Goal: Task Accomplishment & Management: Manage account settings

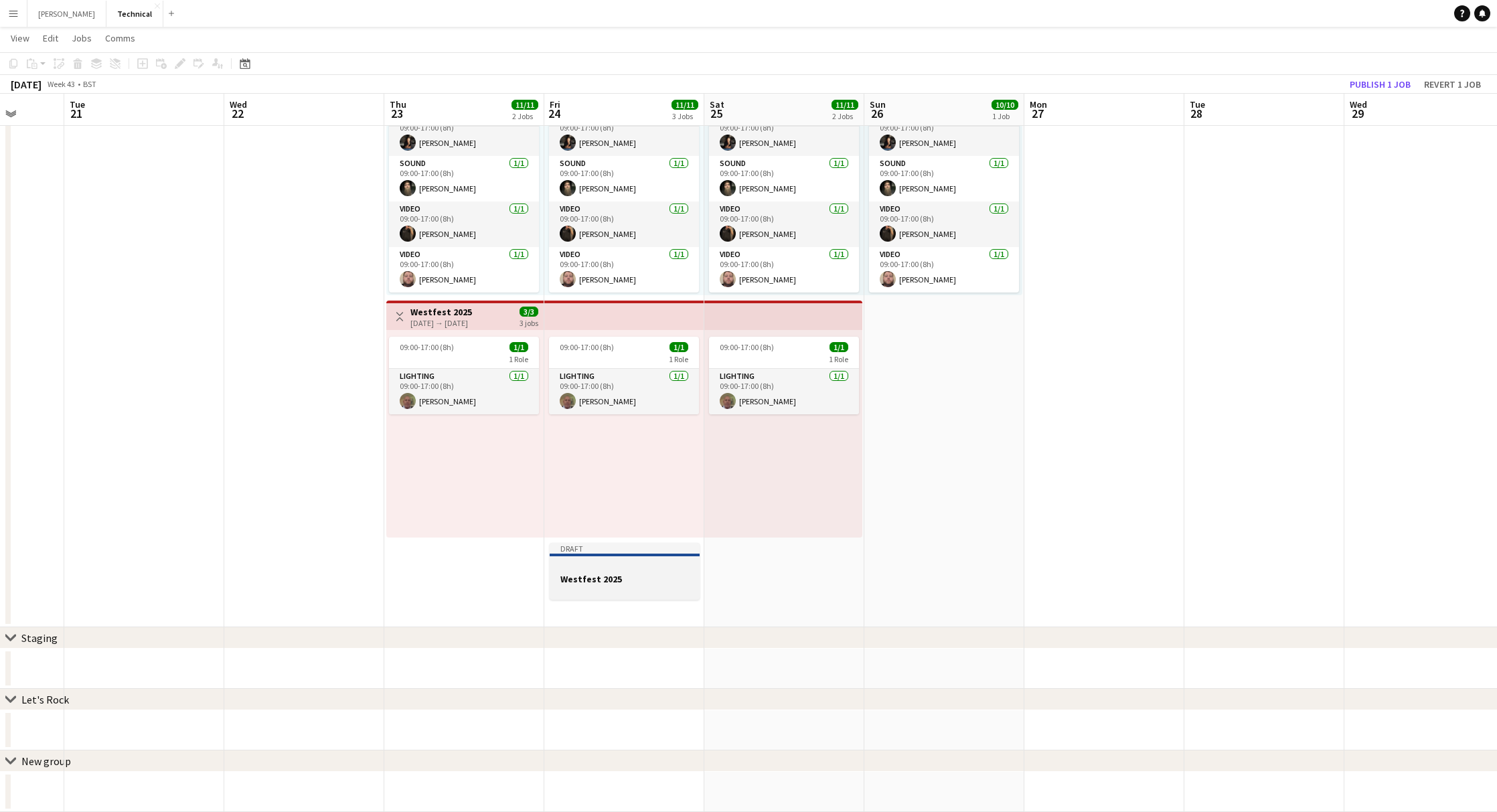
click at [640, 577] on h3 "Westfest 2025" at bounding box center [624, 579] width 150 height 12
click at [45, 36] on span "Edit" at bounding box center [50, 38] width 15 height 12
click at [79, 63] on span "Copy Command C" at bounding box center [77, 66] width 56 height 13
click at [733, 580] on app-date-cell "09:00-17:00 (8h) 10/10 10 Roles Lighting [DATE] 09:00-17:00 (8h) [PERSON_NAME] …" at bounding box center [785, 340] width 160 height 575
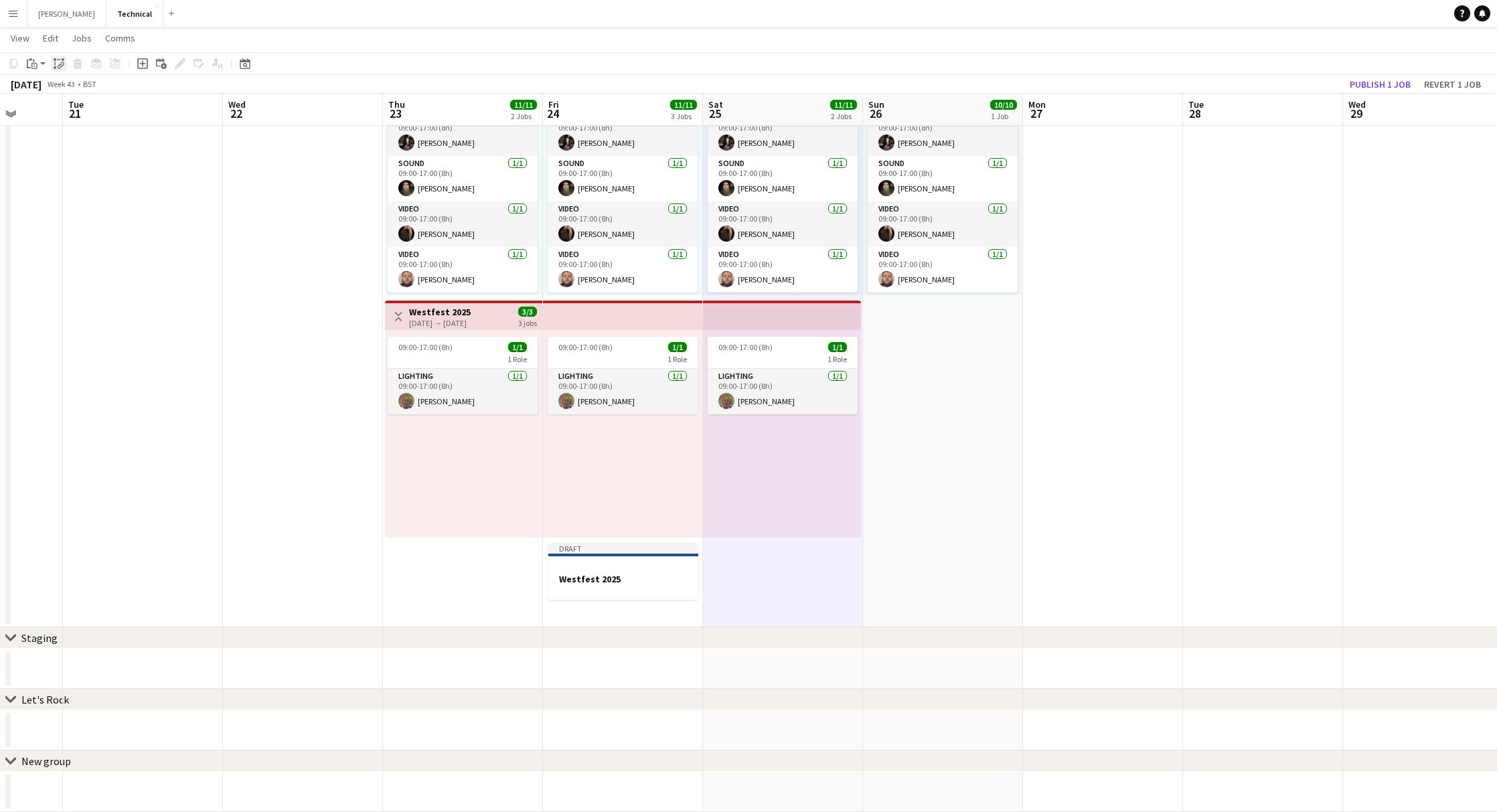
click at [53, 64] on icon "Paste linked Job" at bounding box center [58, 64] width 11 height 11
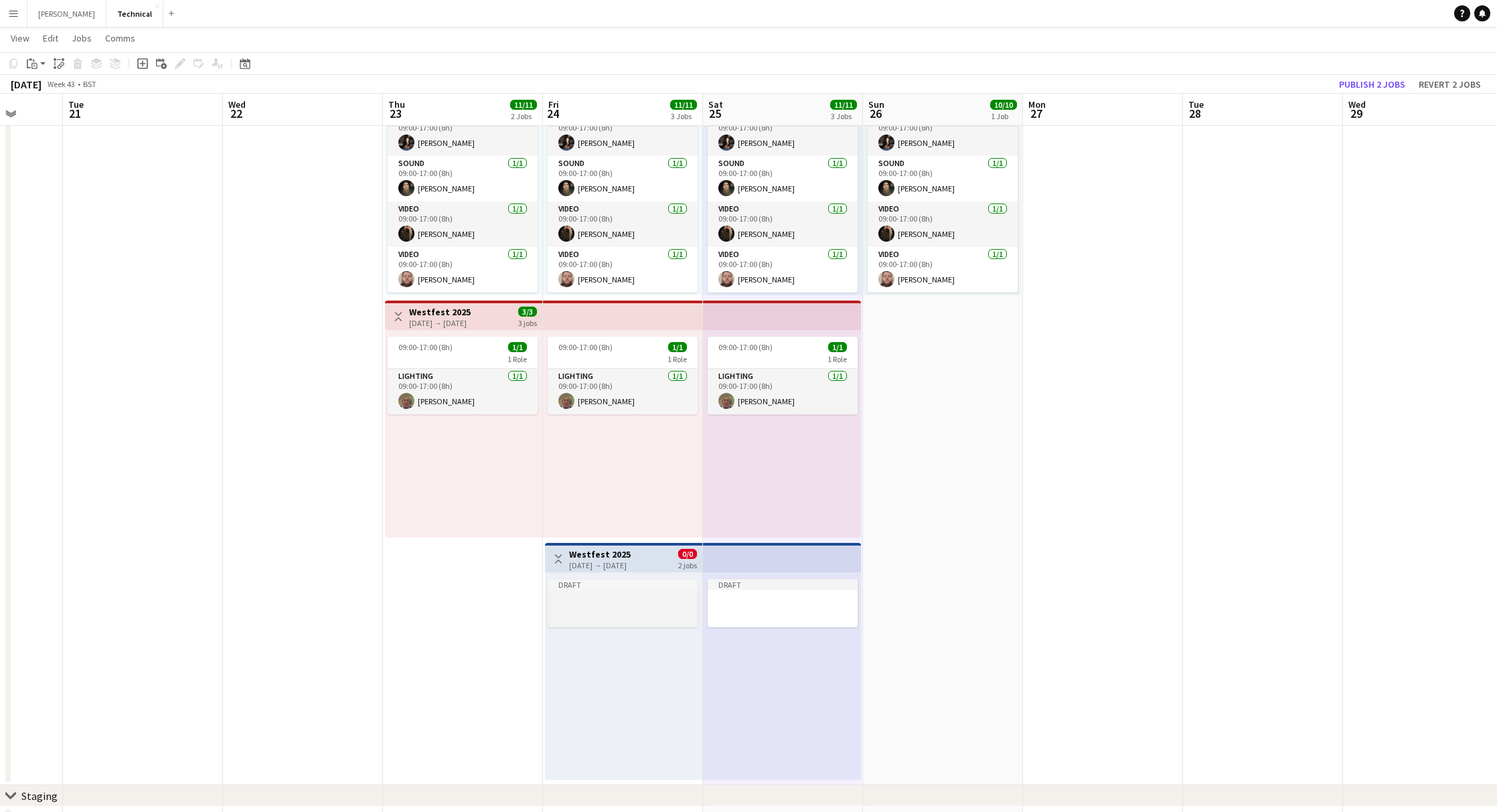
click at [603, 590] on app-job-card "Draft" at bounding box center [623, 603] width 150 height 48
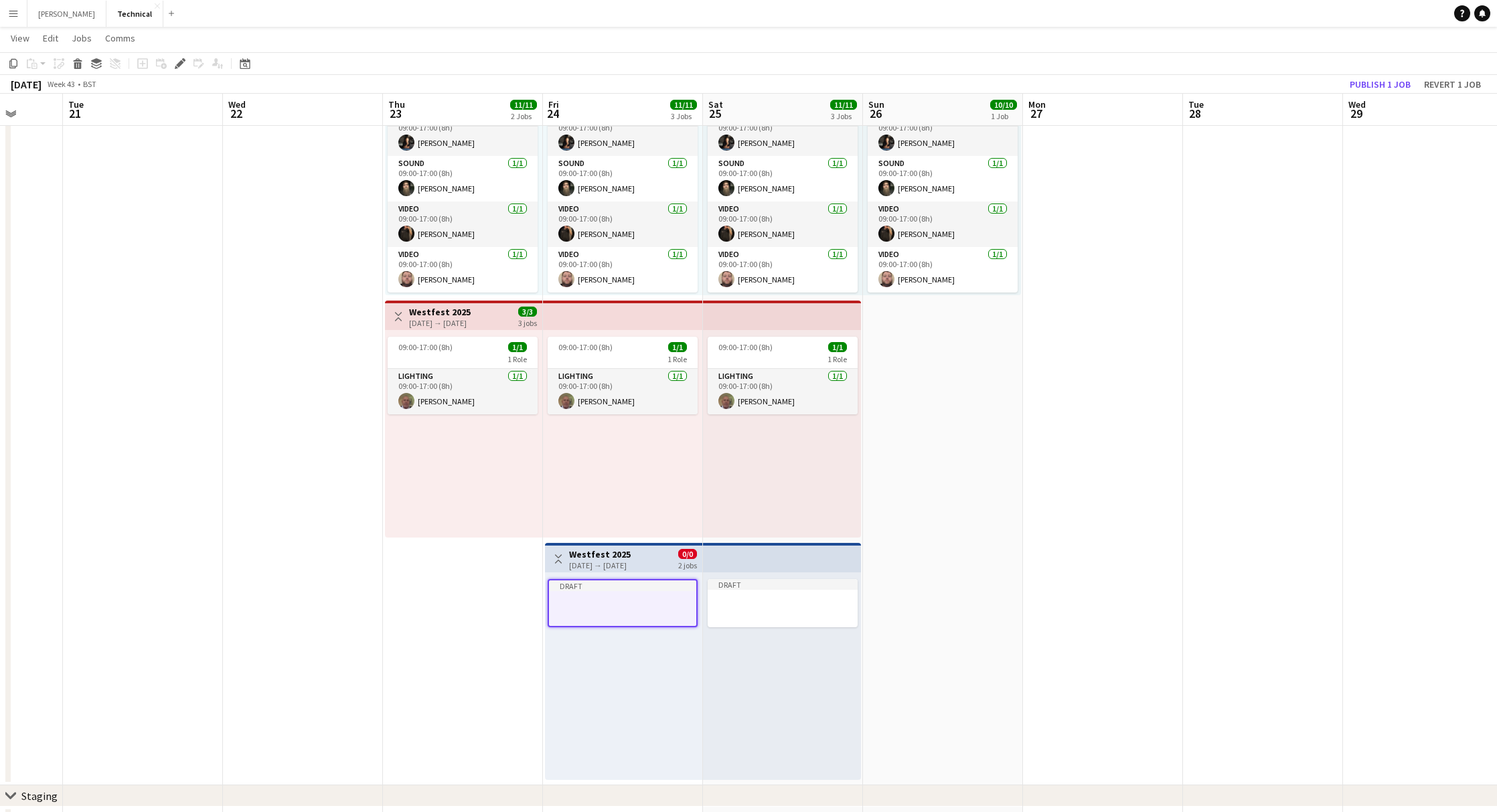
click at [605, 566] on div "[DATE] → [DATE]" at bounding box center [599, 565] width 61 height 10
click at [612, 564] on div "[DATE] → [DATE]" at bounding box center [599, 565] width 61 height 10
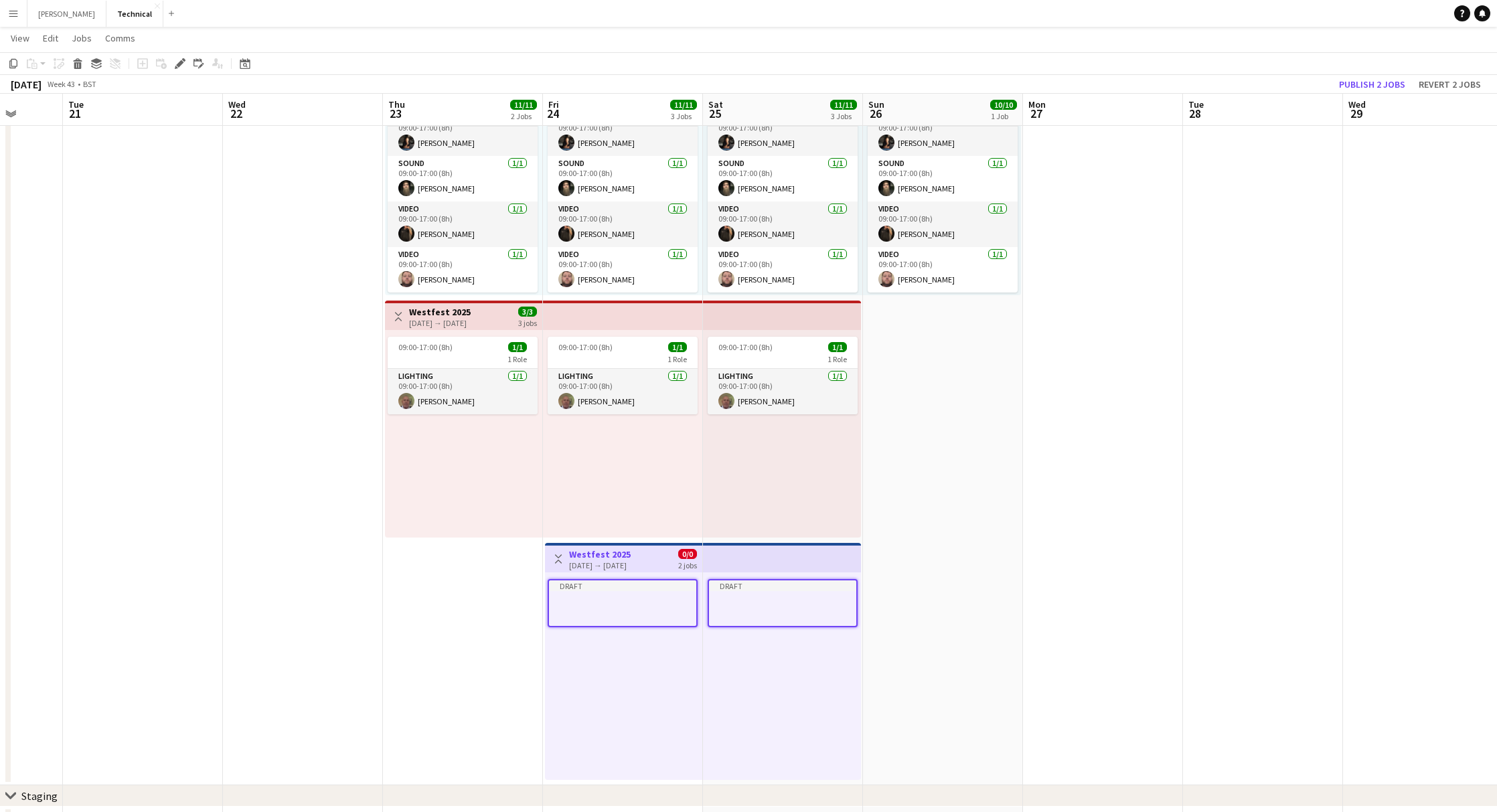
click at [616, 558] on h3 "Westfest 2025" at bounding box center [599, 554] width 61 height 12
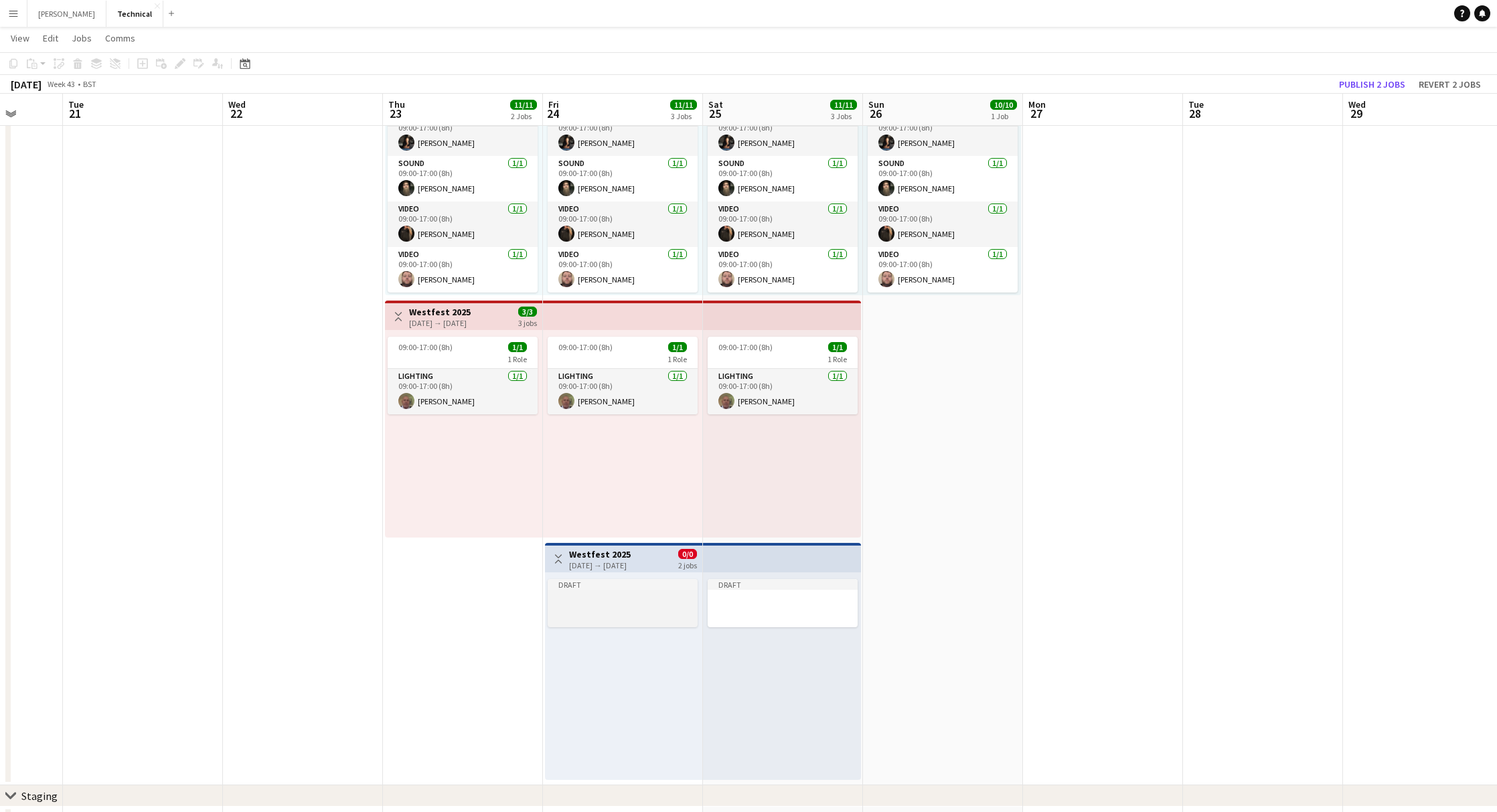
click at [603, 588] on div "Draft" at bounding box center [623, 584] width 150 height 11
click at [608, 558] on h3 "Westfest 2025" at bounding box center [599, 554] width 61 height 12
click at [601, 550] on h3 "Westfest 2025" at bounding box center [599, 554] width 61 height 12
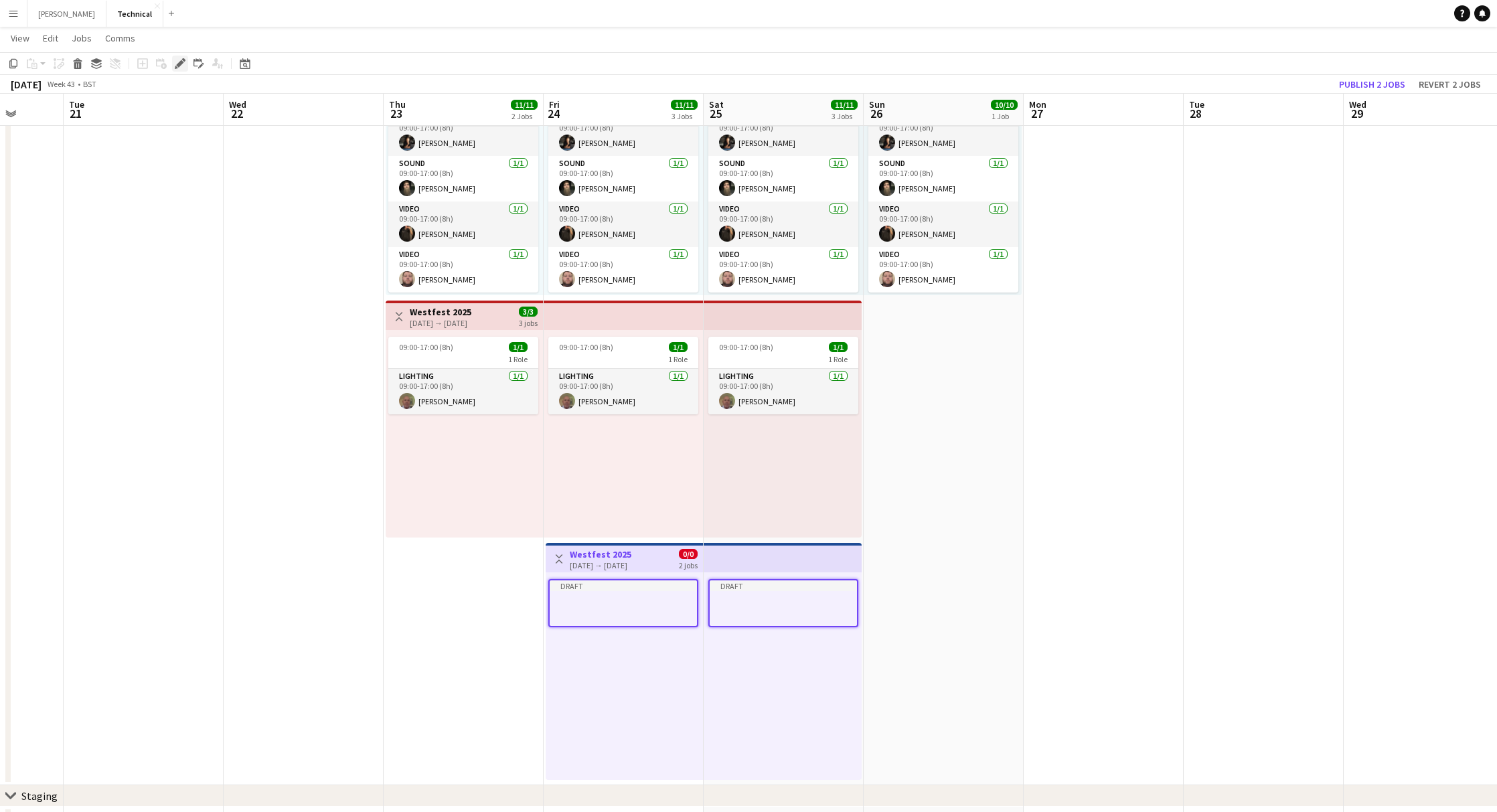
click at [182, 66] on icon "Edit" at bounding box center [180, 64] width 11 height 11
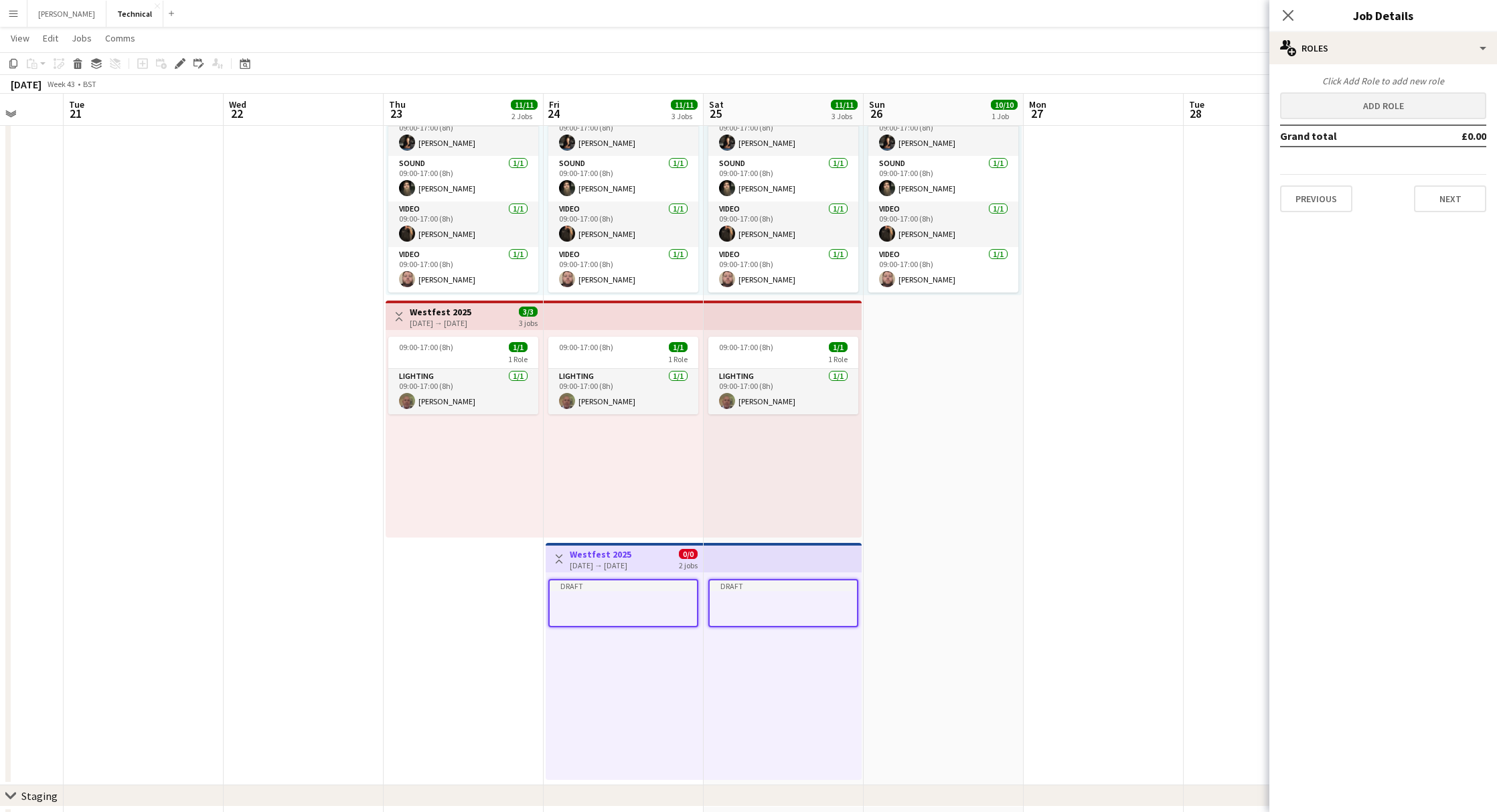
click at [1348, 104] on button "Add role" at bounding box center [1383, 105] width 206 height 27
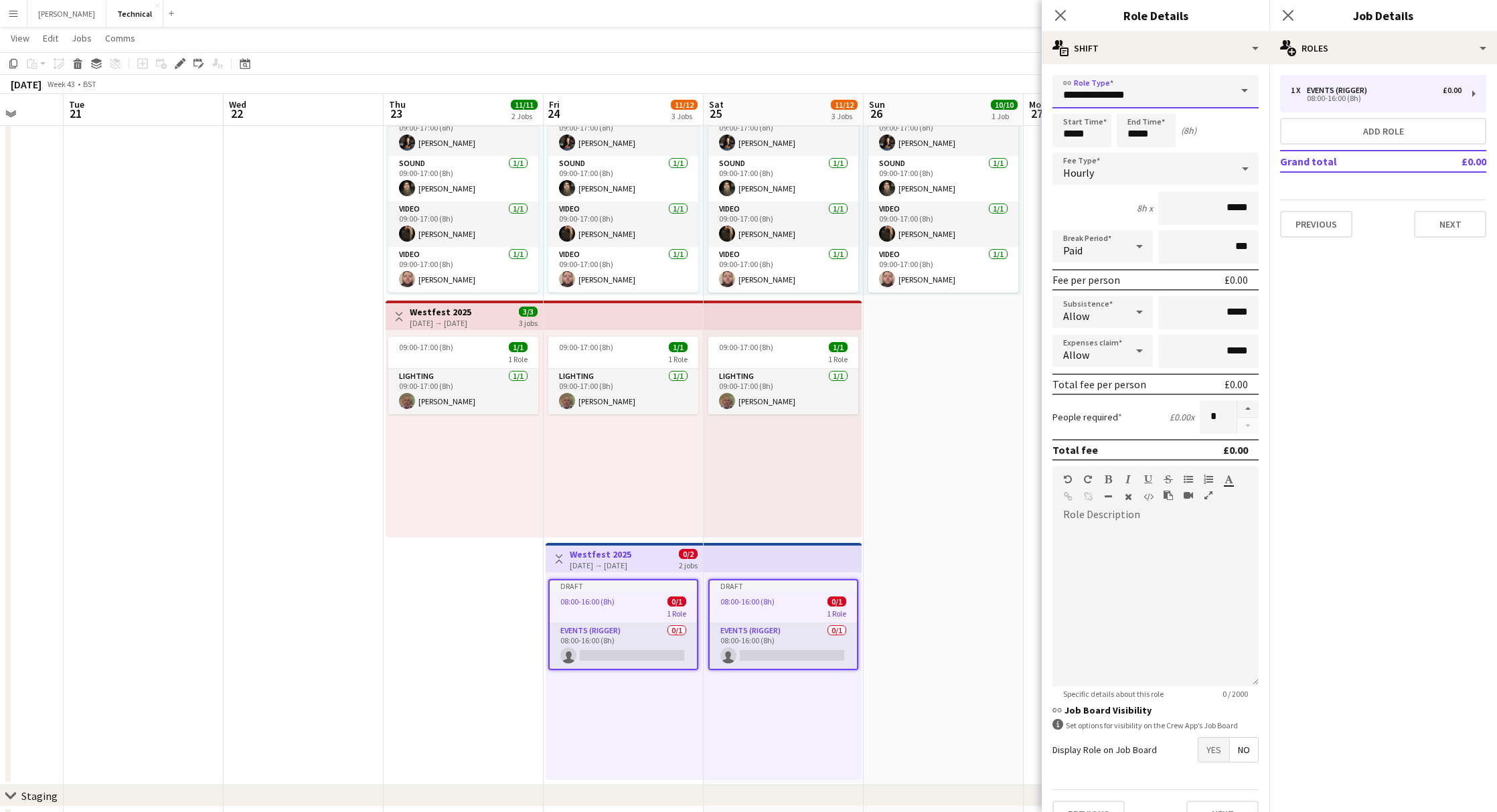
drag, startPoint x: 1161, startPoint y: 87, endPoint x: 966, endPoint y: 90, distance: 195.0
click at [966, 90] on body "Menu Boards Boards Boards All jobs Status Workforce Workforce My Workforce Recr…" at bounding box center [748, 406] width 1497 height 1129
click at [1168, 105] on input "**********" at bounding box center [1156, 92] width 206 height 33
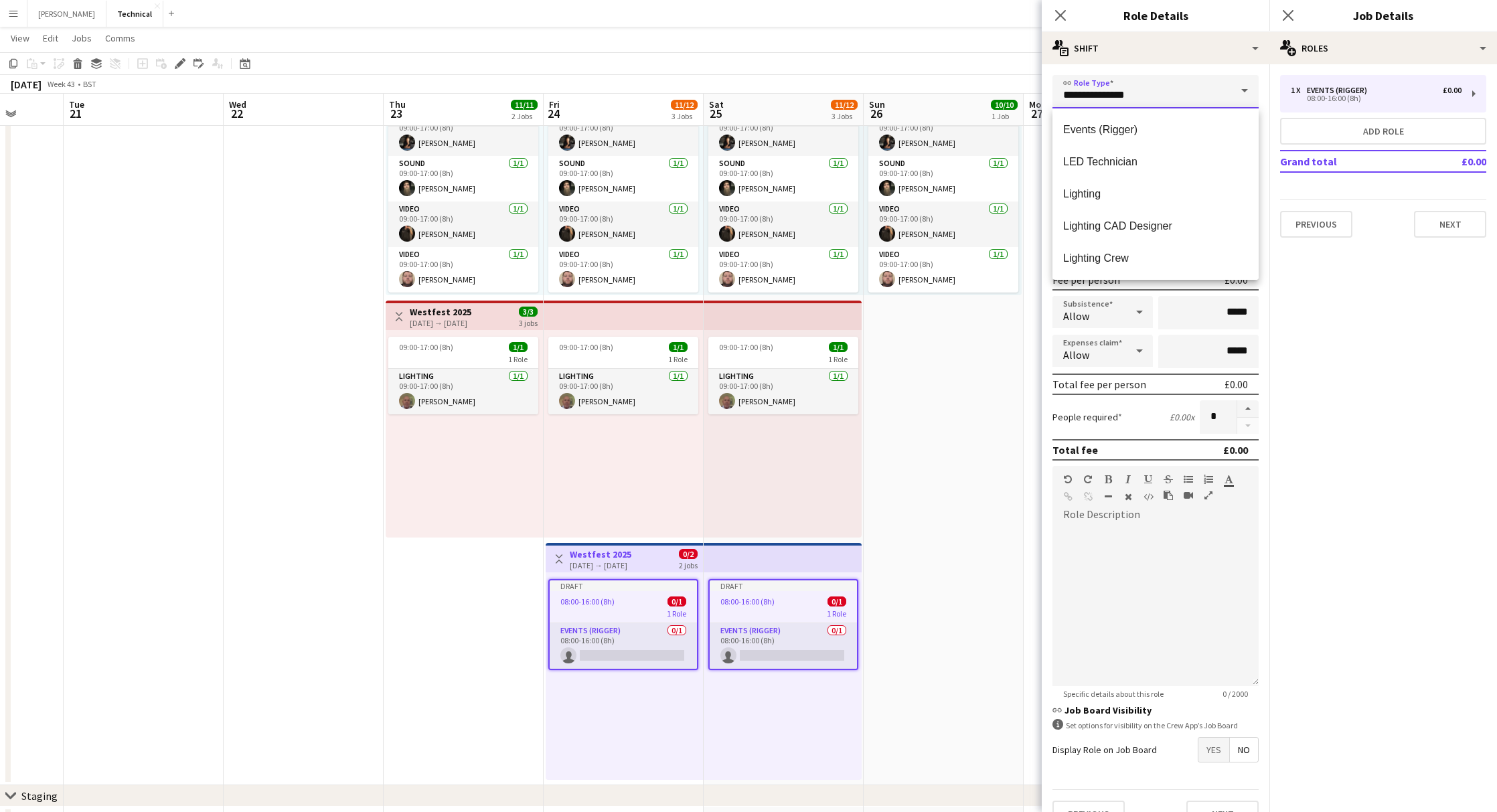
drag, startPoint x: 1166, startPoint y: 95, endPoint x: 930, endPoint y: 84, distance: 236.3
click at [930, 84] on body "Menu Boards Boards Boards All jobs Status Workforce Workforce My Workforce Recr…" at bounding box center [748, 406] width 1497 height 1129
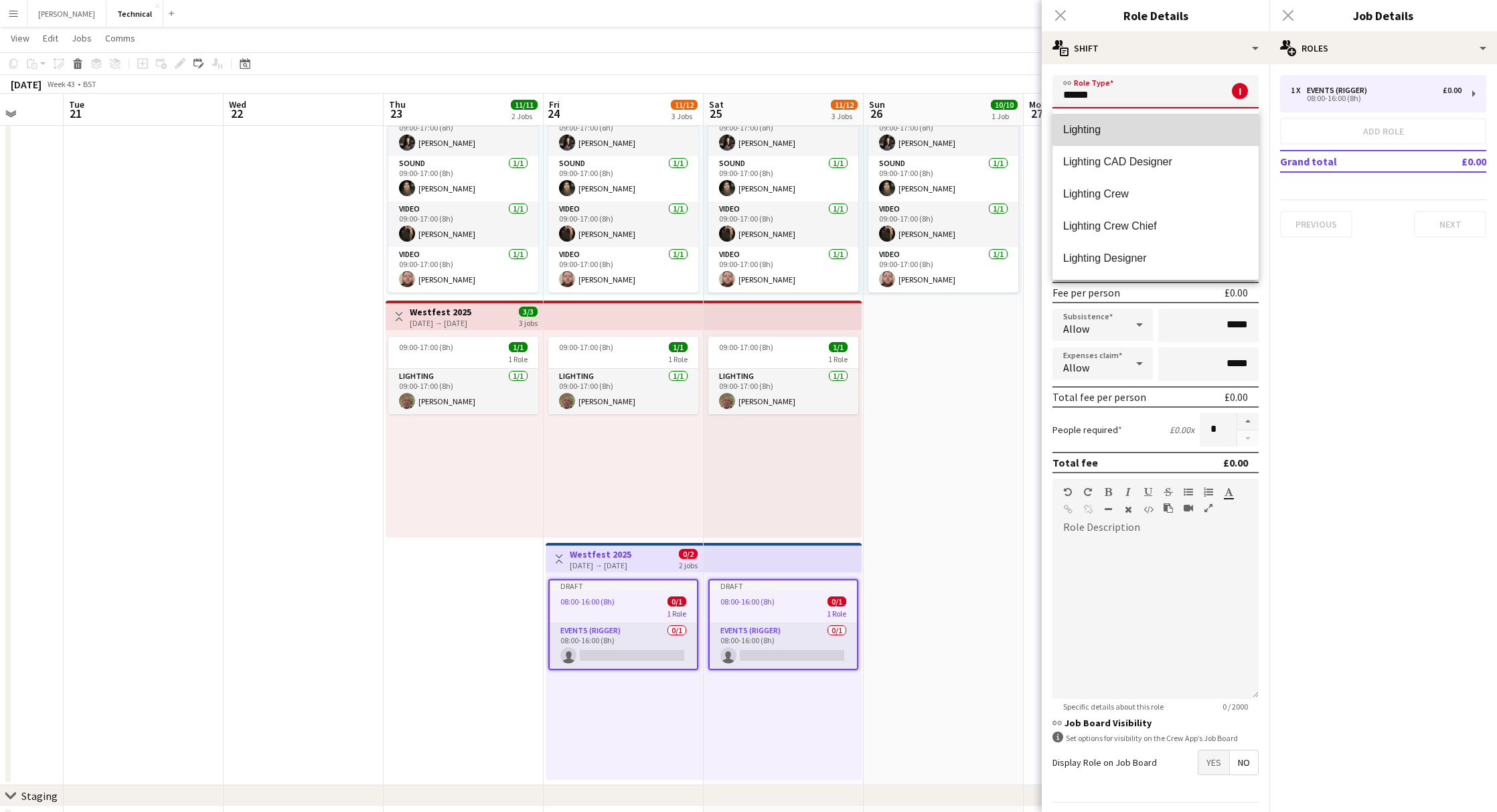
click at [1075, 135] on span "Lighting" at bounding box center [1156, 130] width 185 height 13
type input "********"
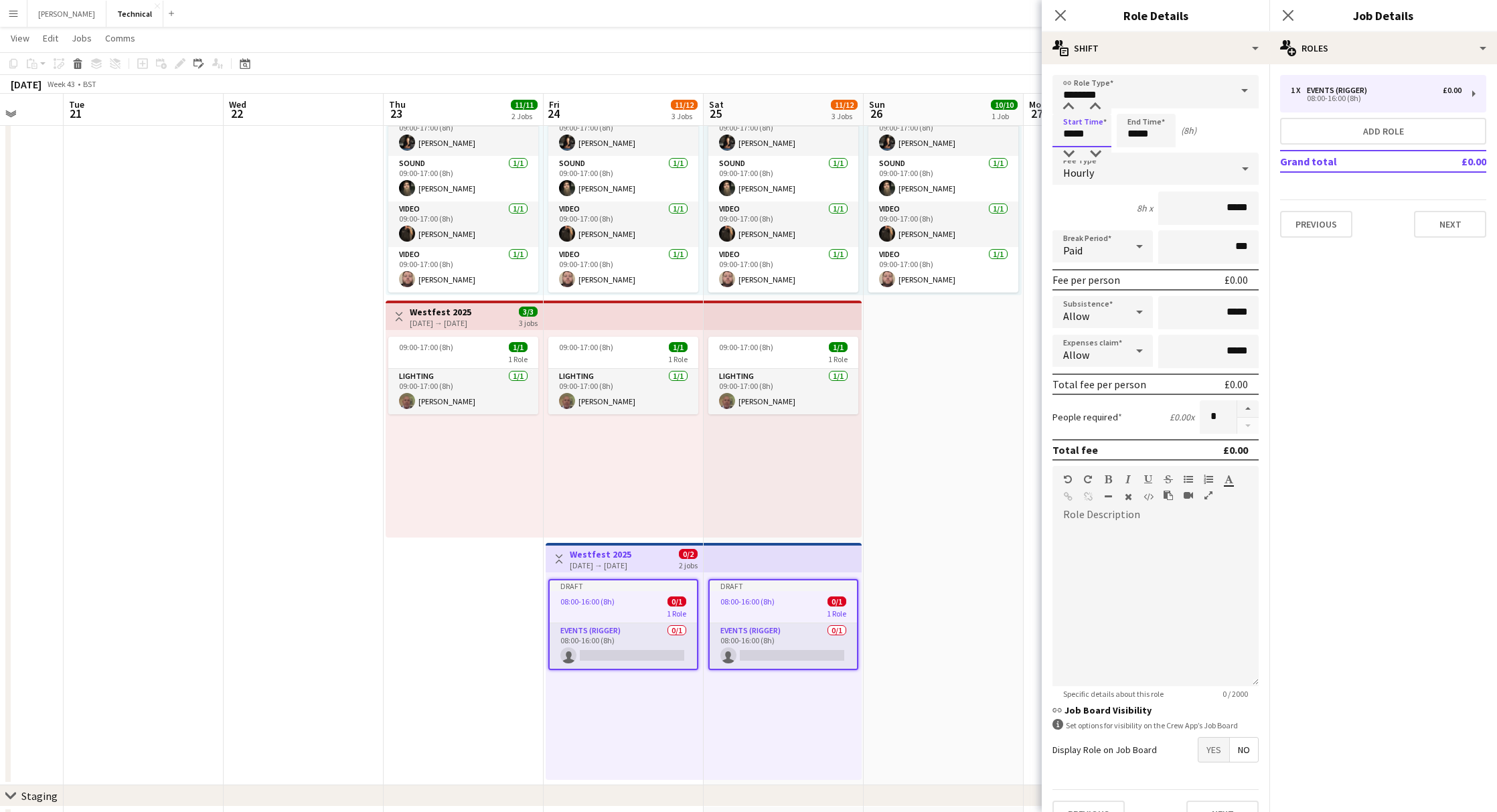
drag, startPoint x: 1101, startPoint y: 137, endPoint x: 948, endPoint y: 123, distance: 153.6
click at [948, 123] on body "Menu Boards Boards Boards All jobs Status Workforce Workforce My Workforce Recr…" at bounding box center [748, 406] width 1497 height 1129
type input "*****"
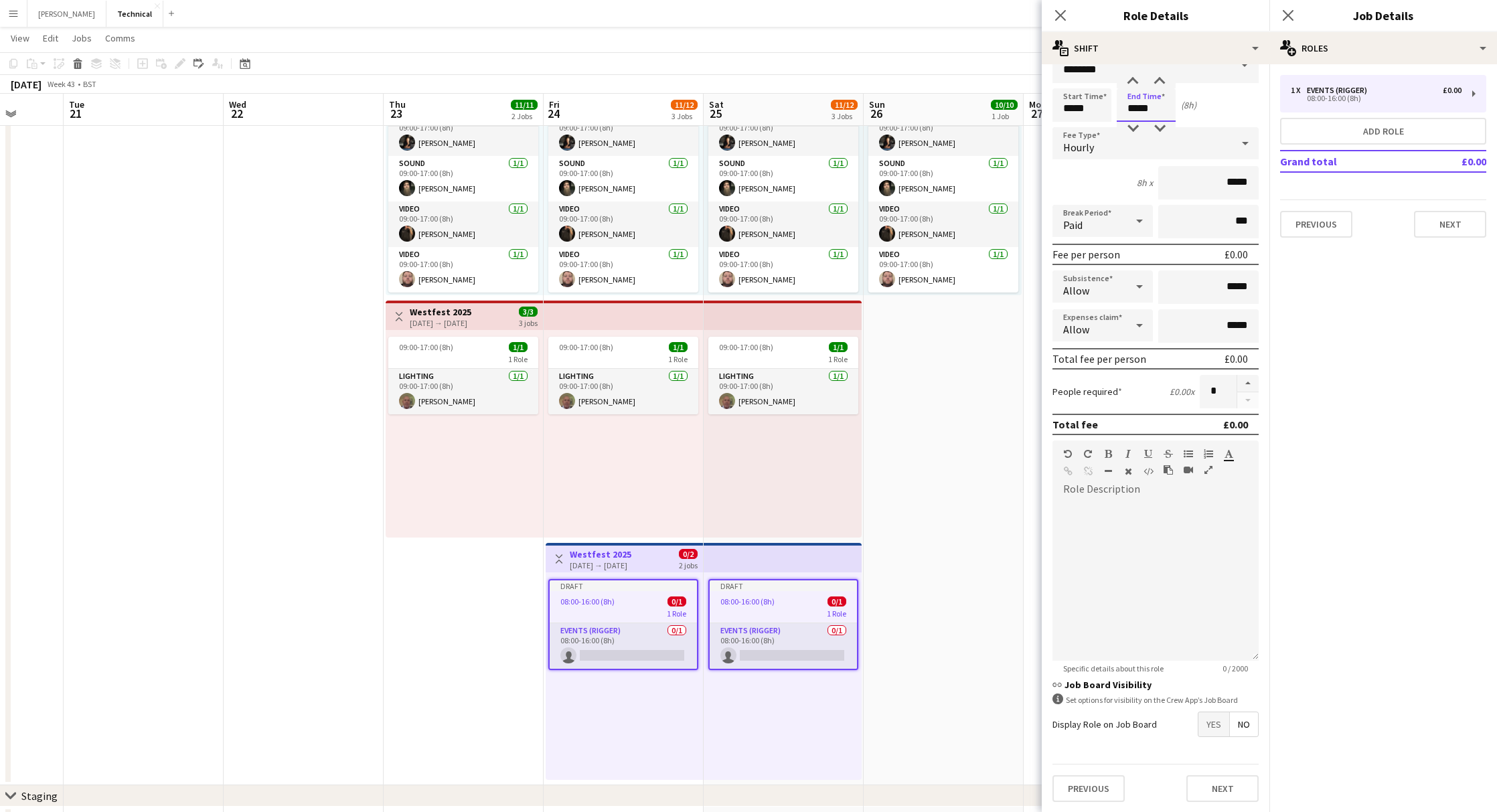
scroll to position [25, 0]
click at [1205, 789] on button "Next" at bounding box center [1222, 789] width 72 height 27
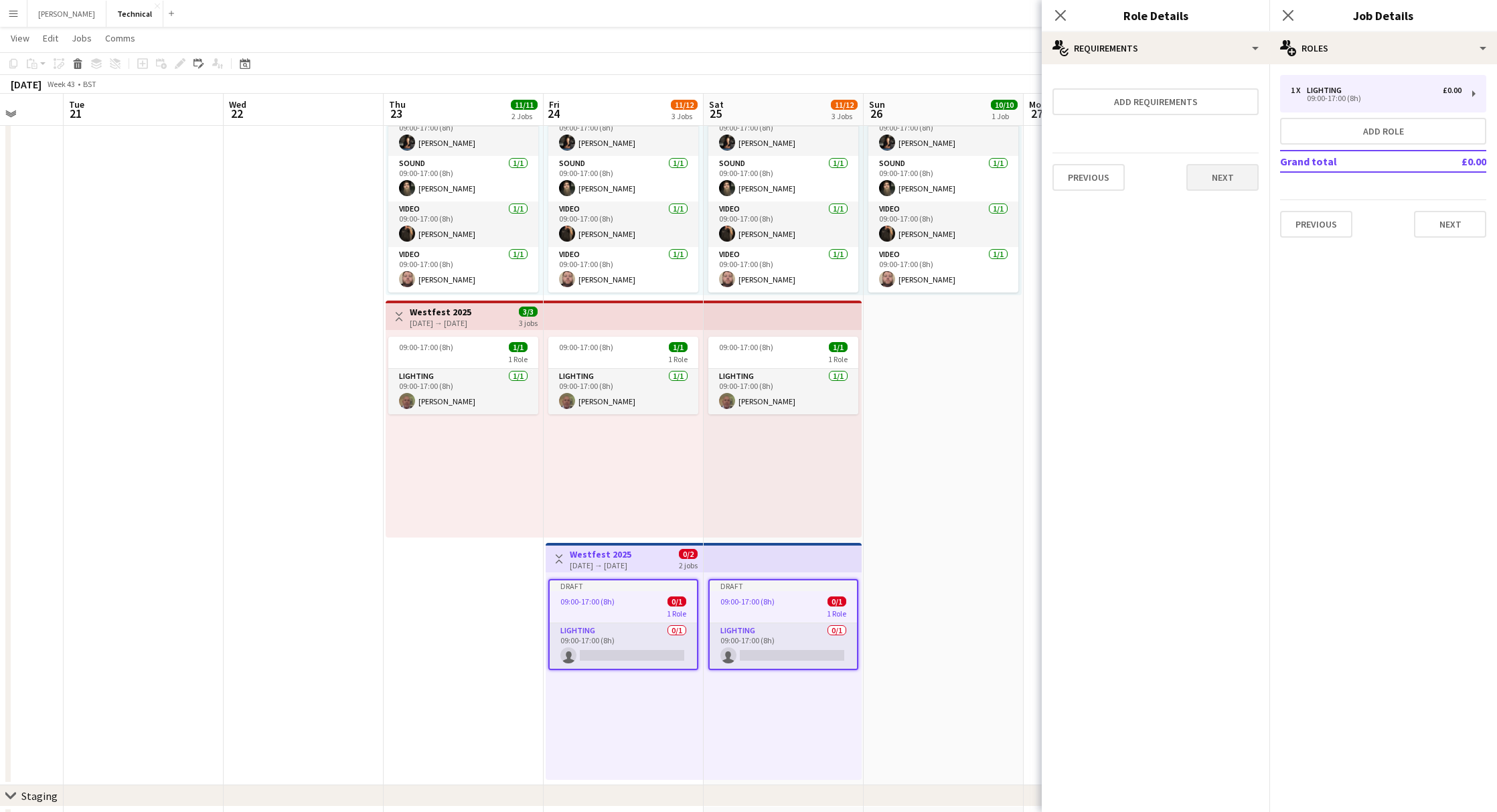
click at [1216, 180] on button "Next" at bounding box center [1222, 177] width 72 height 27
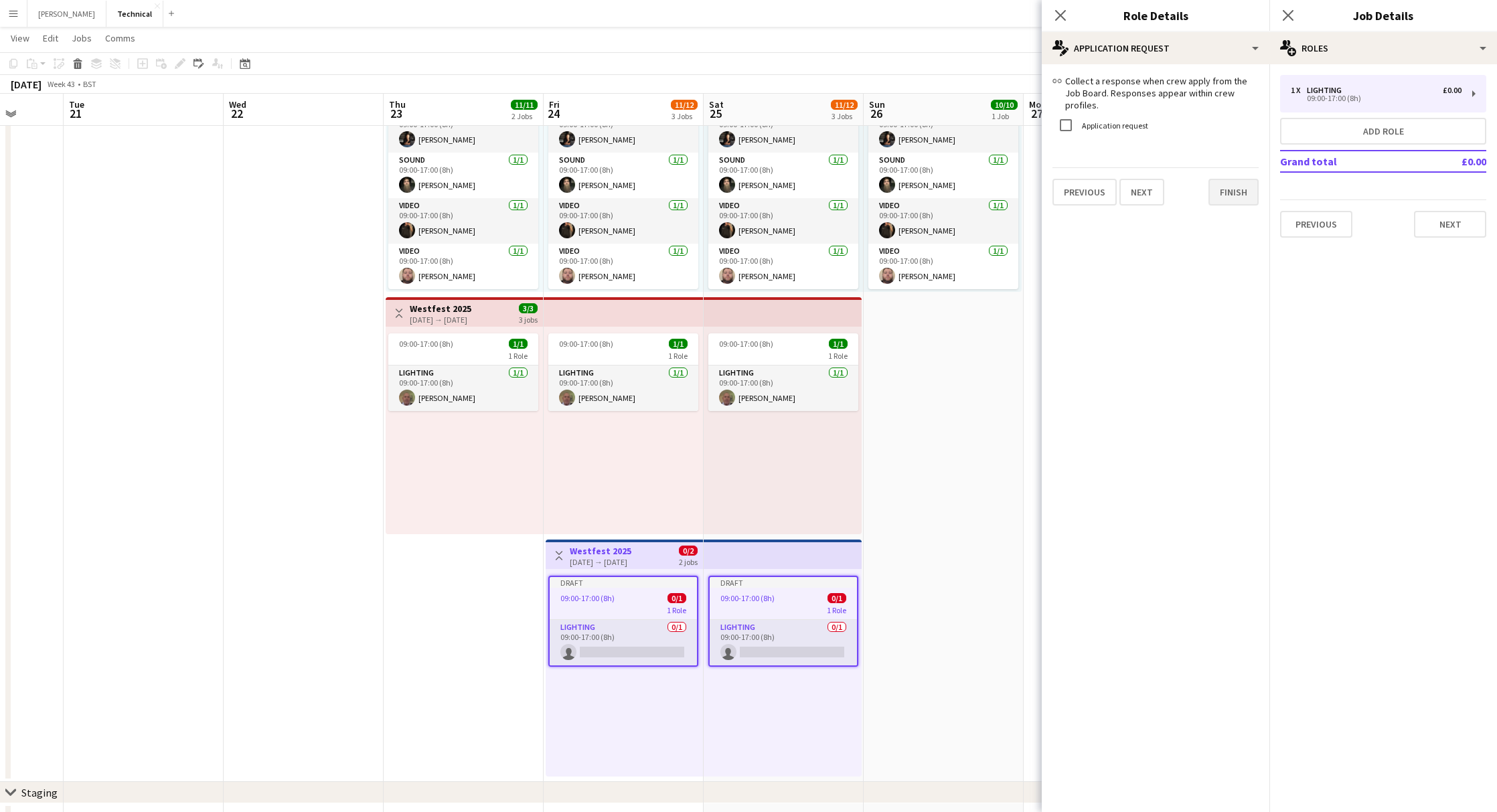
click at [1216, 180] on button "Finish" at bounding box center [1234, 192] width 51 height 27
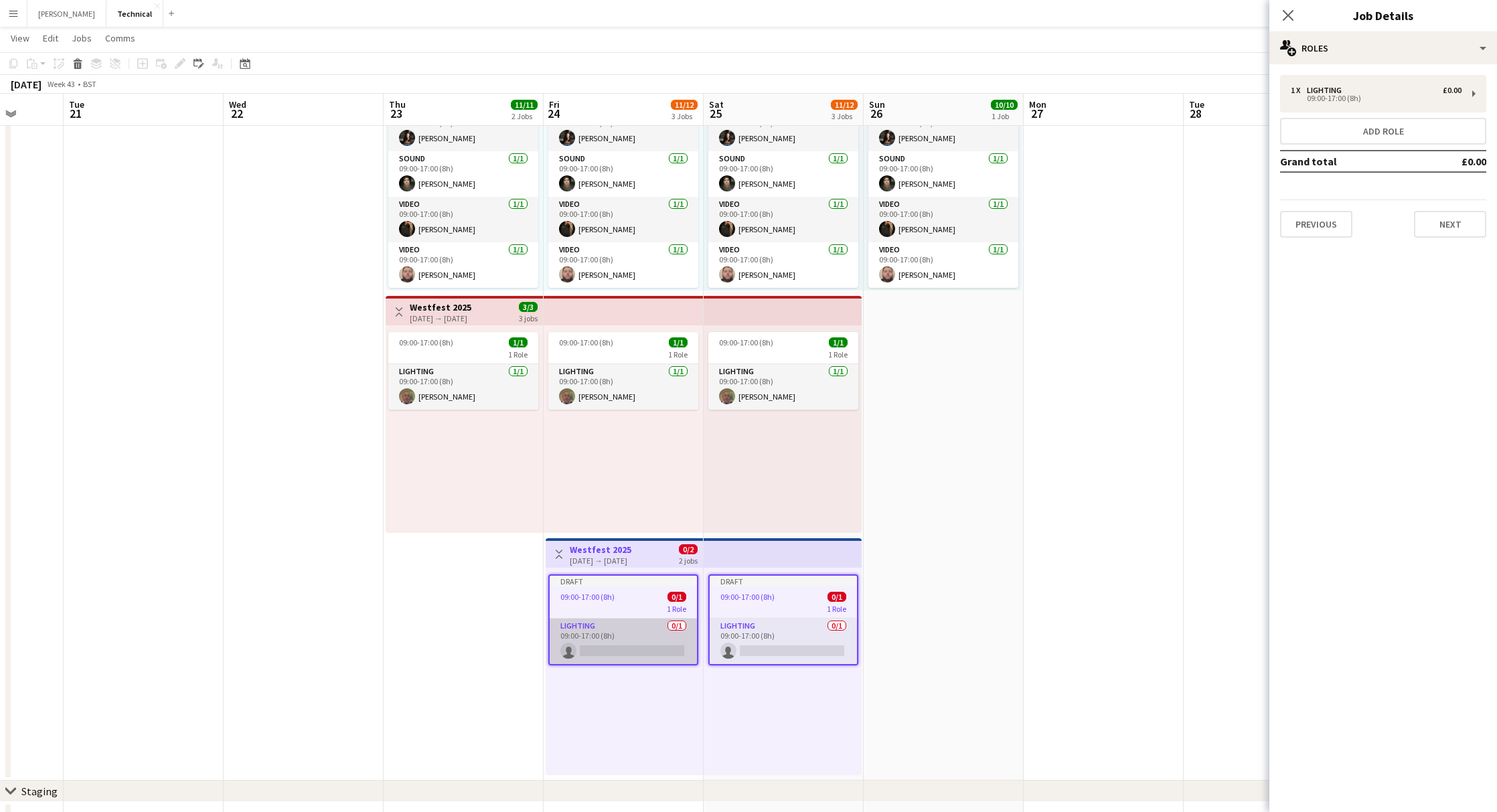
scroll to position [160, 0]
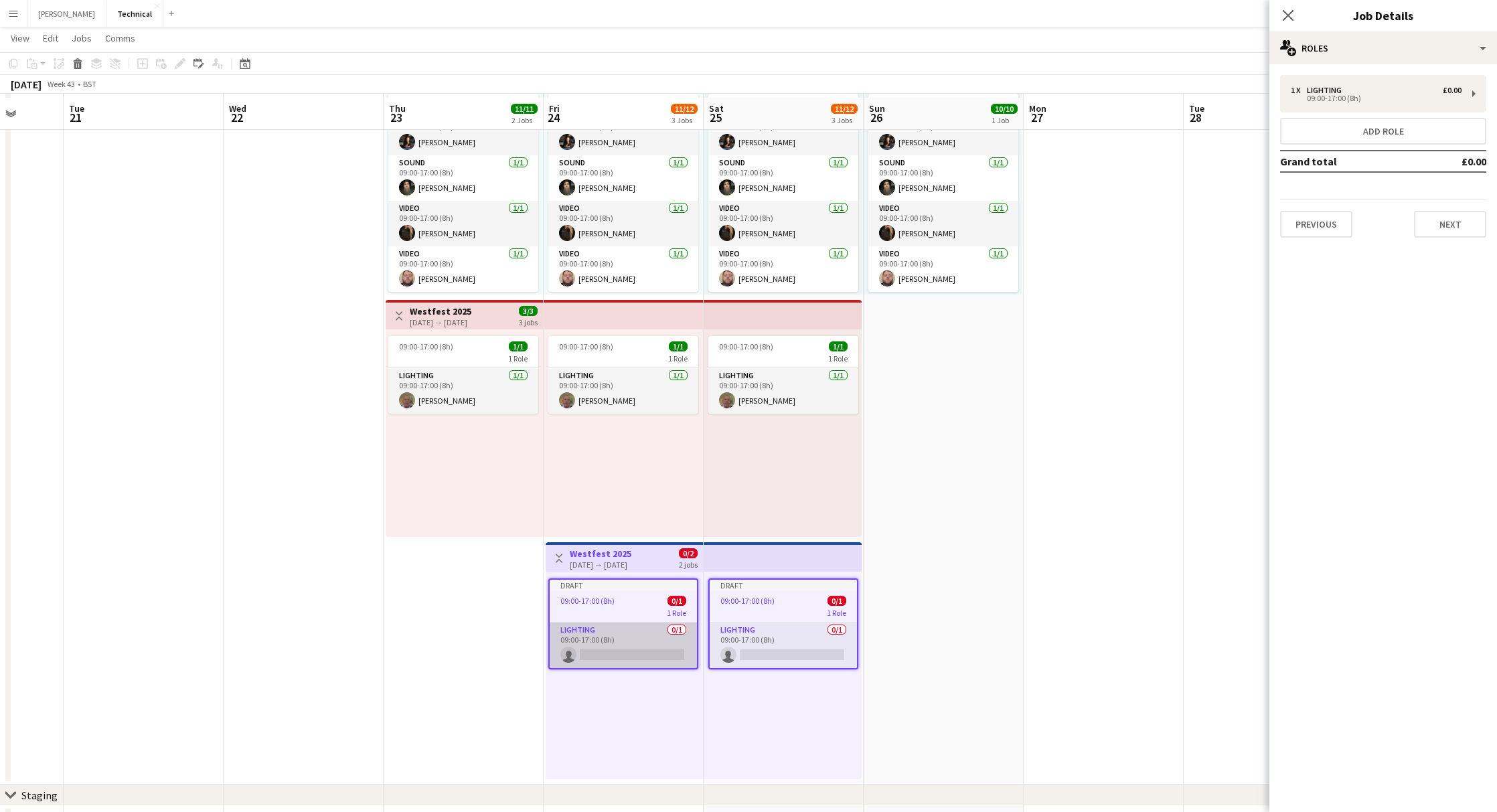
click at [595, 655] on app-card-role "Lighting 0/1 09:00-17:00 (8h) single-neutral-actions" at bounding box center [623, 645] width 147 height 45
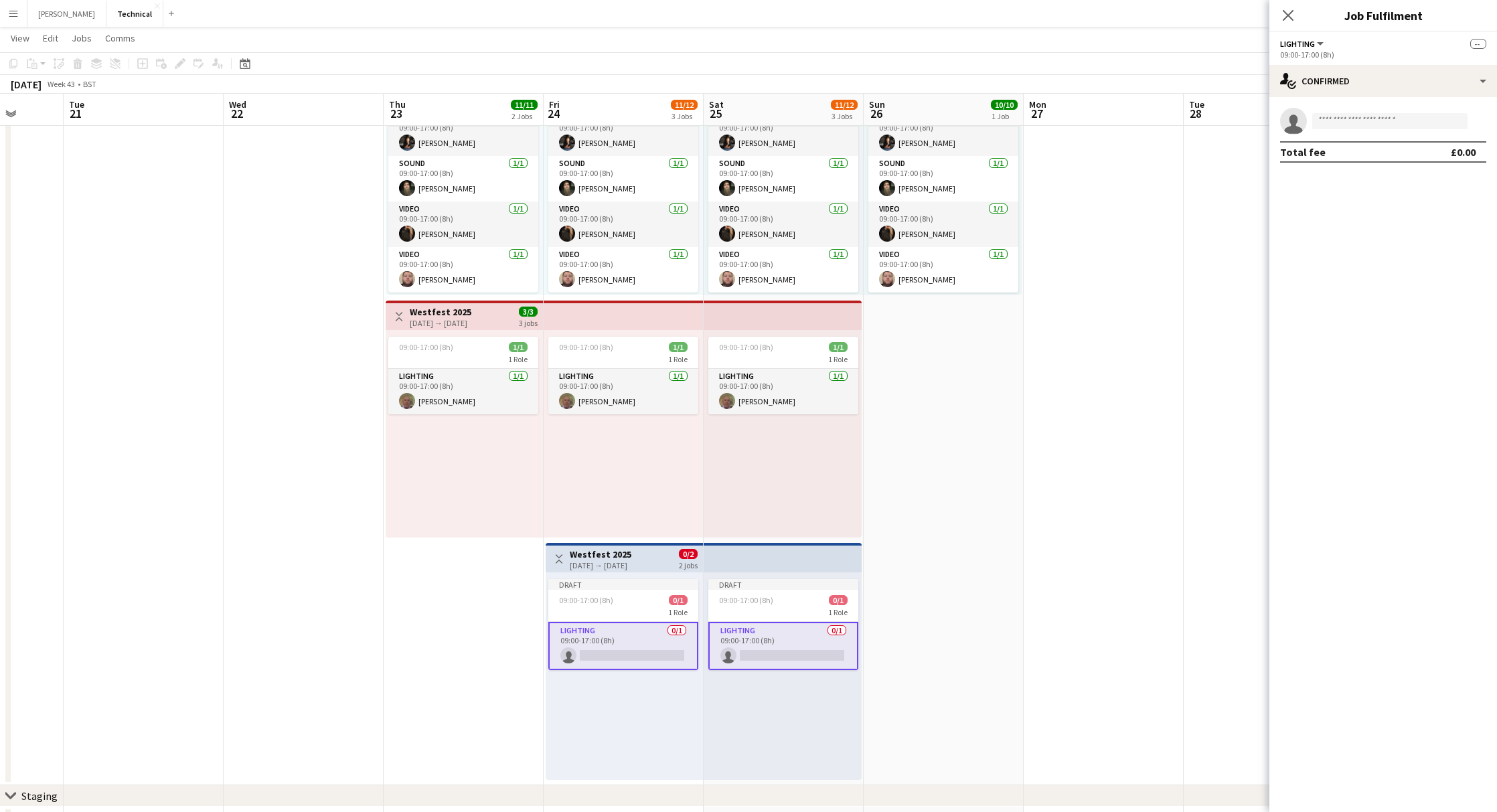
scroll to position [0, 574]
click at [1428, 117] on input at bounding box center [1389, 121] width 155 height 16
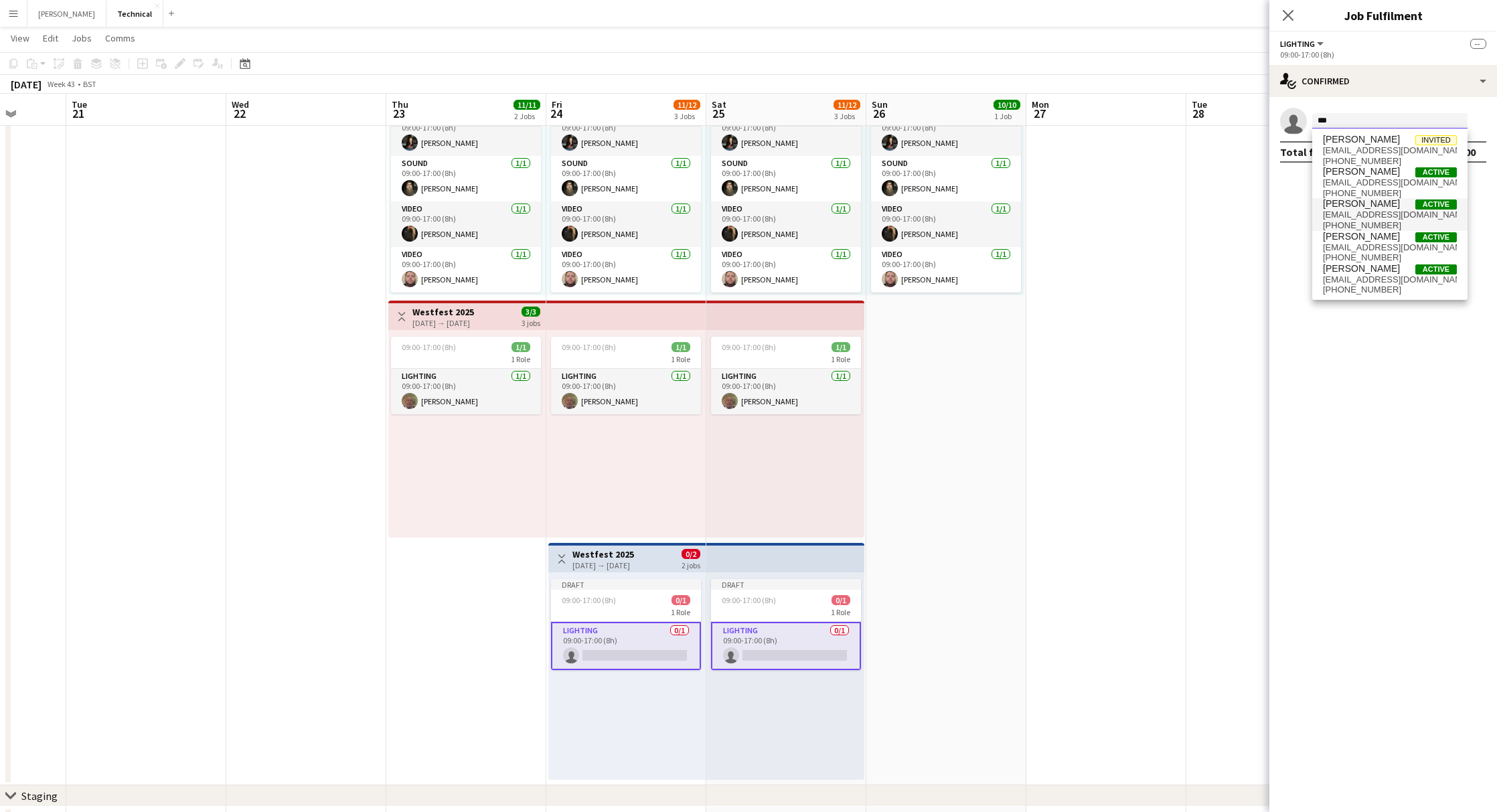
type input "***"
click at [1378, 215] on span "[EMAIL_ADDRESS][DOMAIN_NAME]" at bounding box center [1389, 214] width 134 height 11
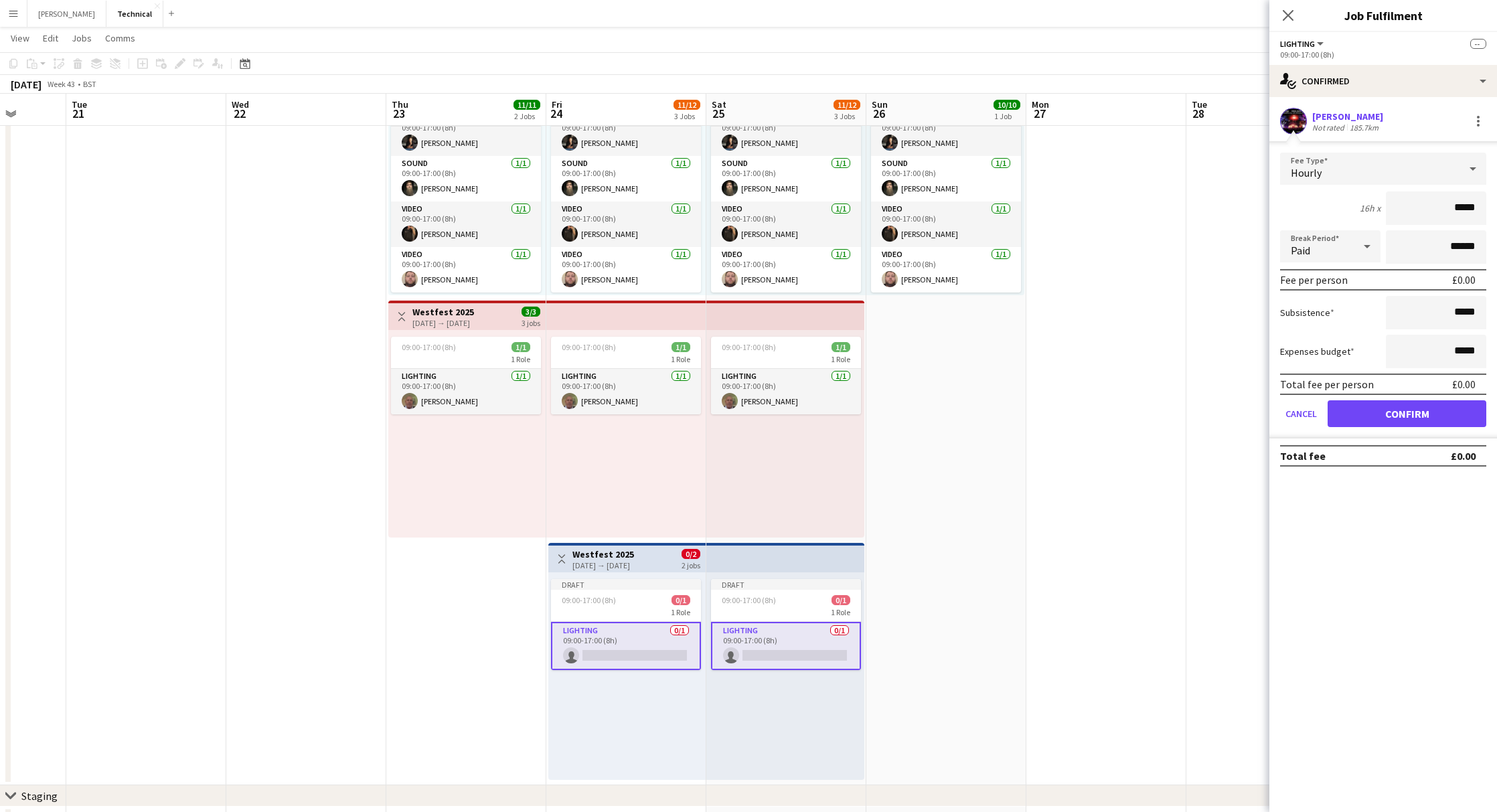
click at [1394, 424] on button "Confirm" at bounding box center [1407, 414] width 159 height 27
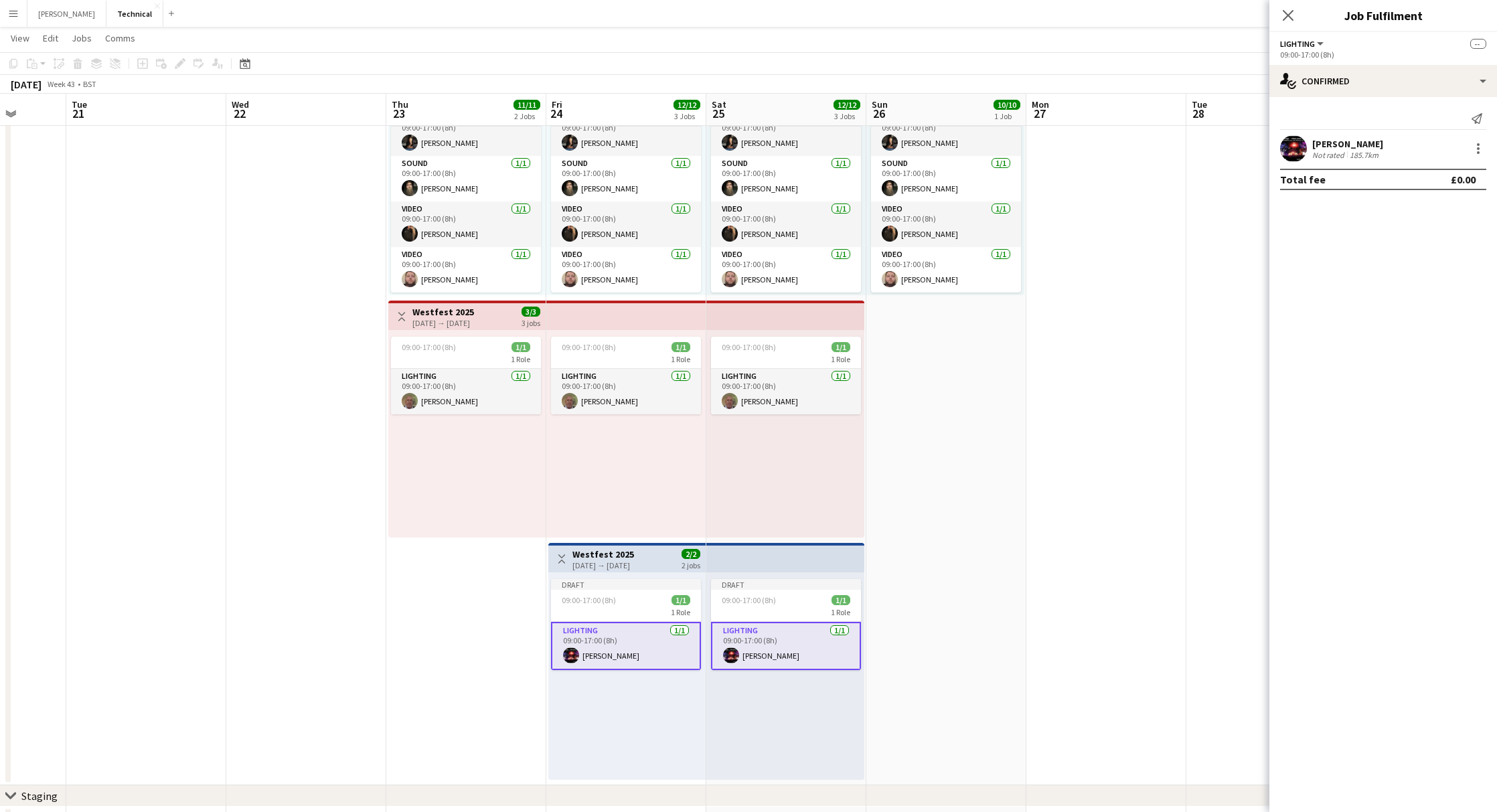
click at [627, 561] on div "[DATE] → [DATE]" at bounding box center [603, 565] width 61 height 10
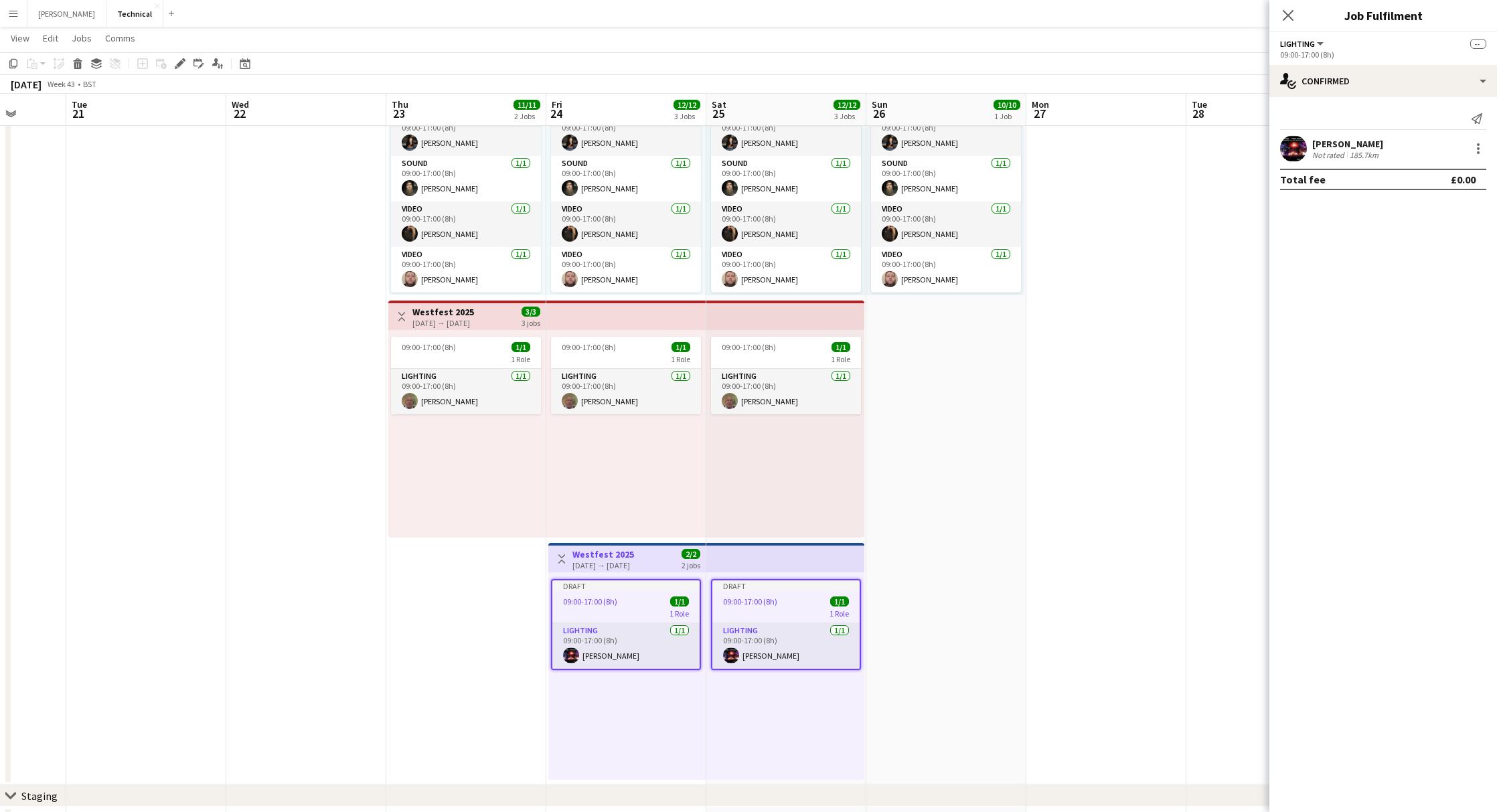
click at [632, 560] on div "[DATE] → [DATE]" at bounding box center [603, 565] width 61 height 10
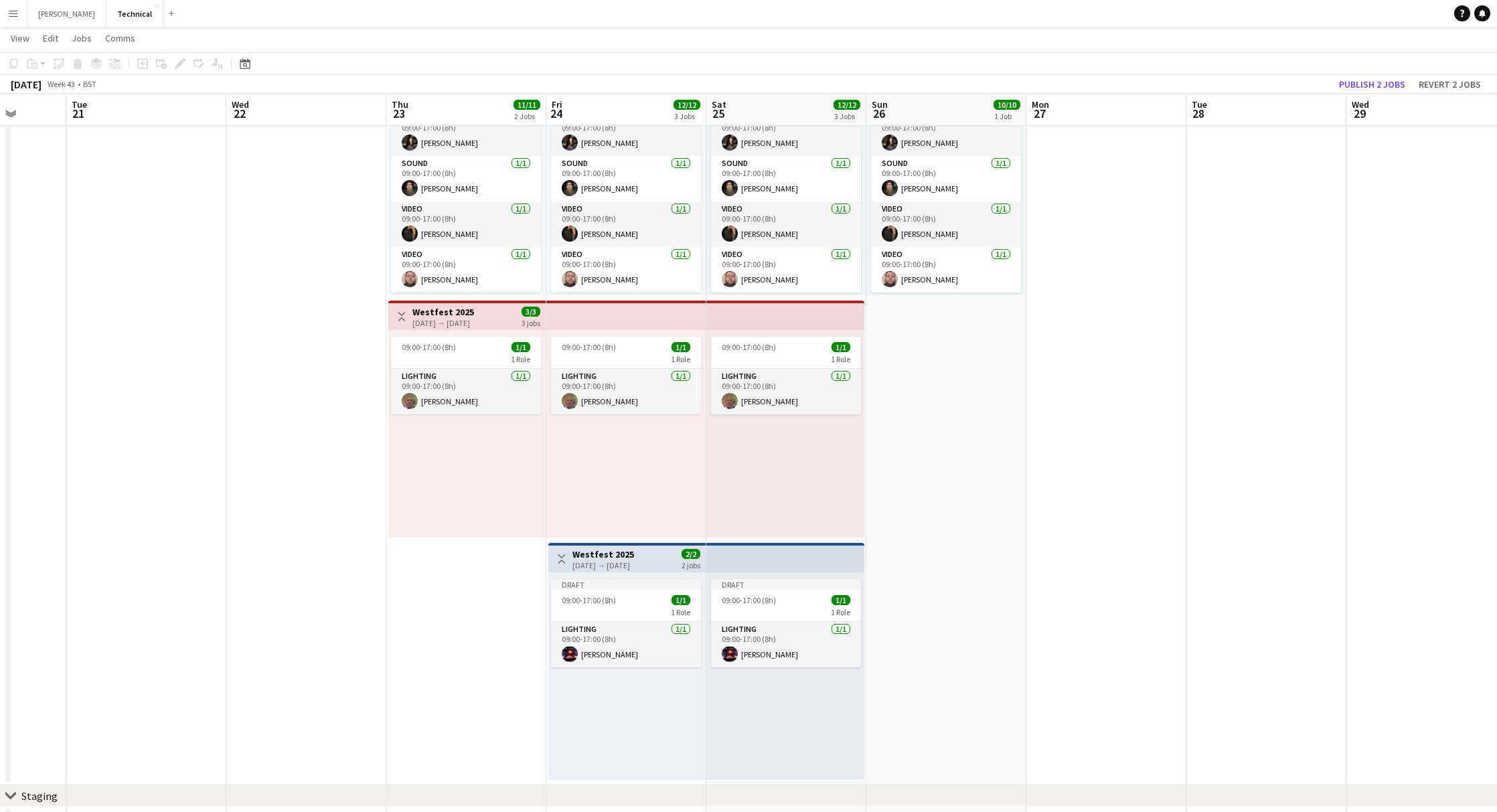
click at [632, 560] on div "[DATE] → [DATE]" at bounding box center [603, 565] width 61 height 10
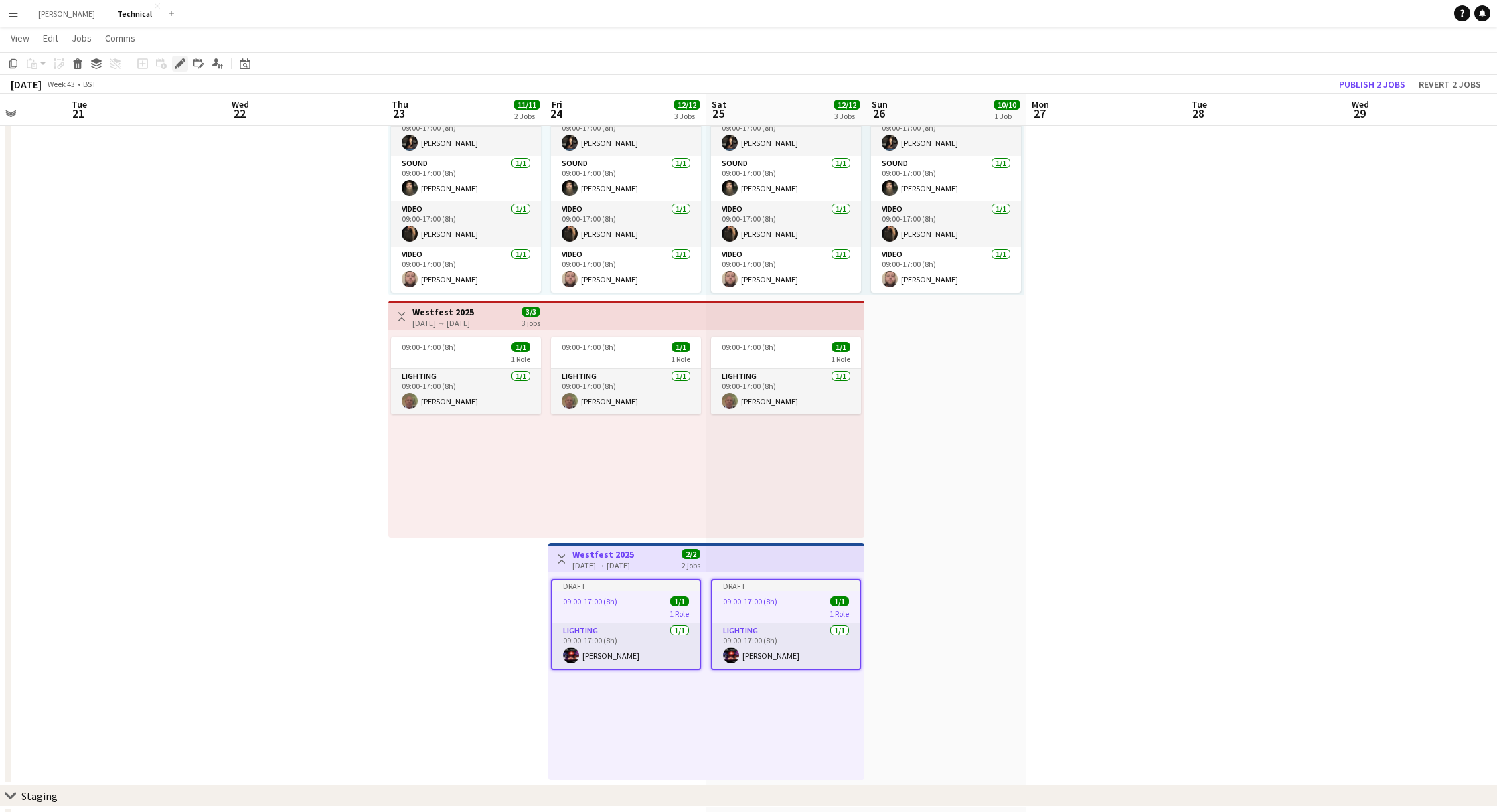
click at [182, 69] on icon "Edit" at bounding box center [180, 64] width 11 height 11
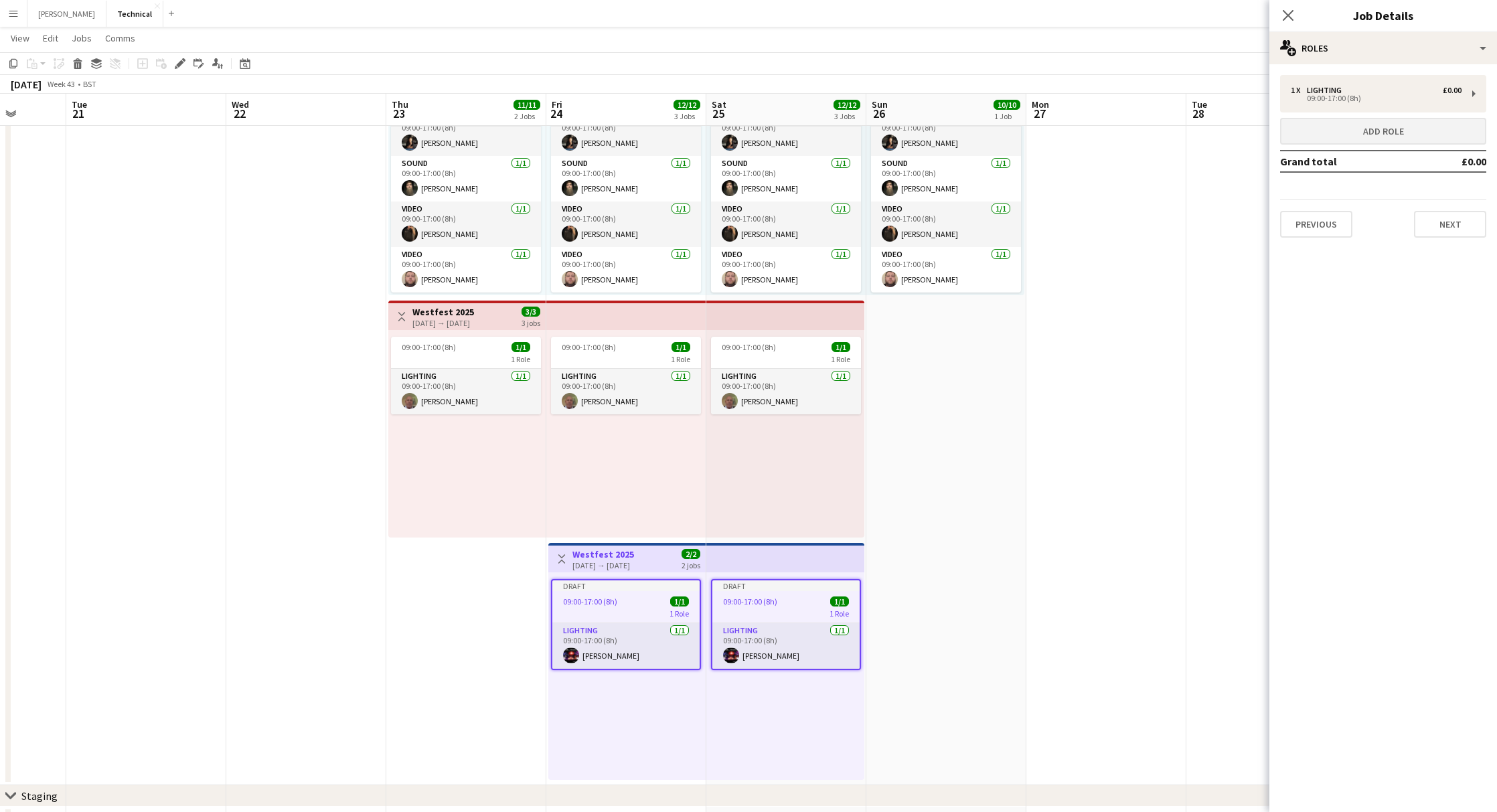
click at [1367, 138] on button "Add role" at bounding box center [1383, 131] width 206 height 27
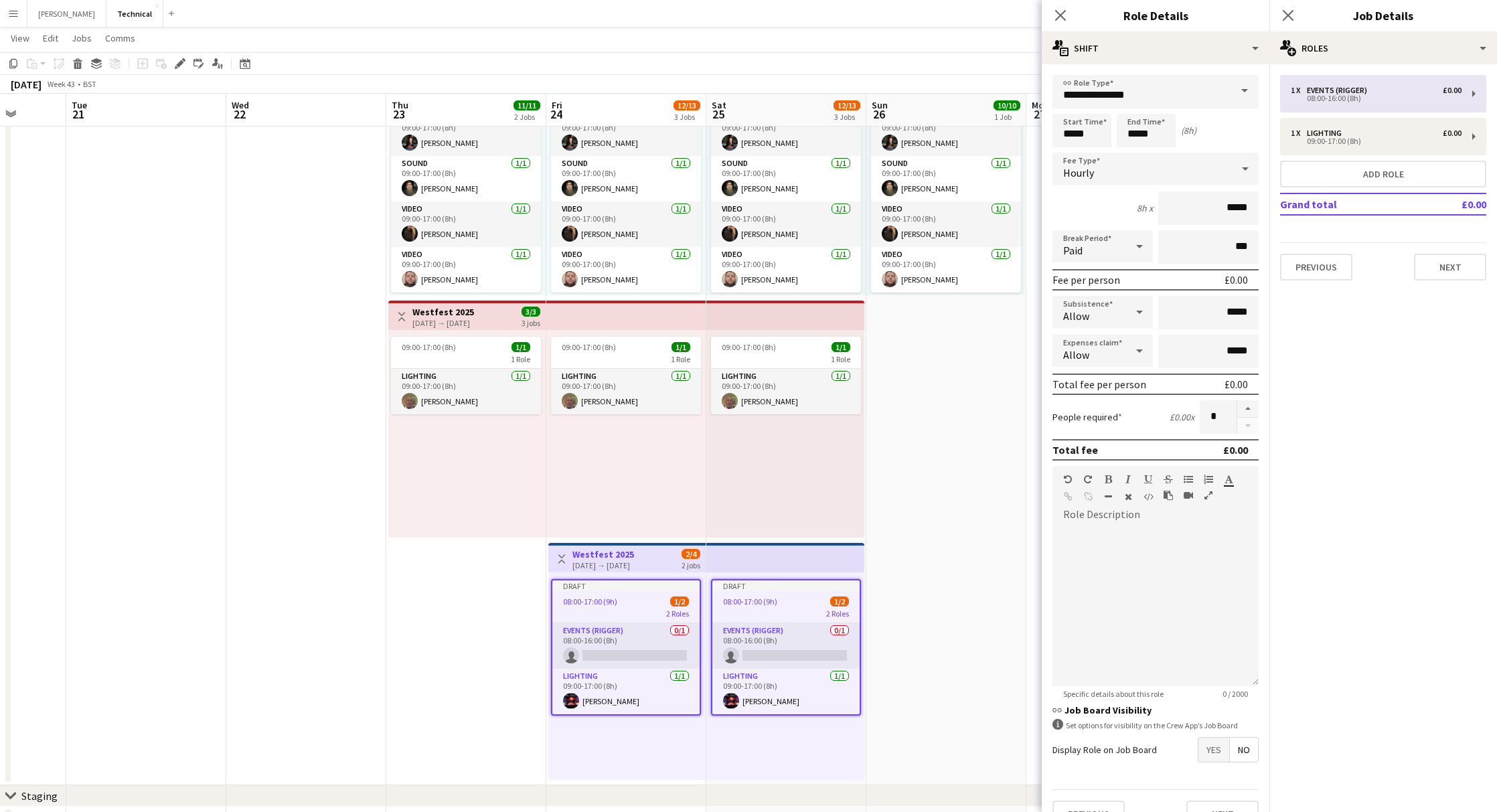
scroll to position [160, 0]
drag, startPoint x: 1189, startPoint y: 95, endPoint x: 1021, endPoint y: 87, distance: 168.2
click at [1021, 87] on body "Menu Boards Boards Boards All jobs Status Workforce Workforce My Workforce Recr…" at bounding box center [748, 405] width 1497 height 1129
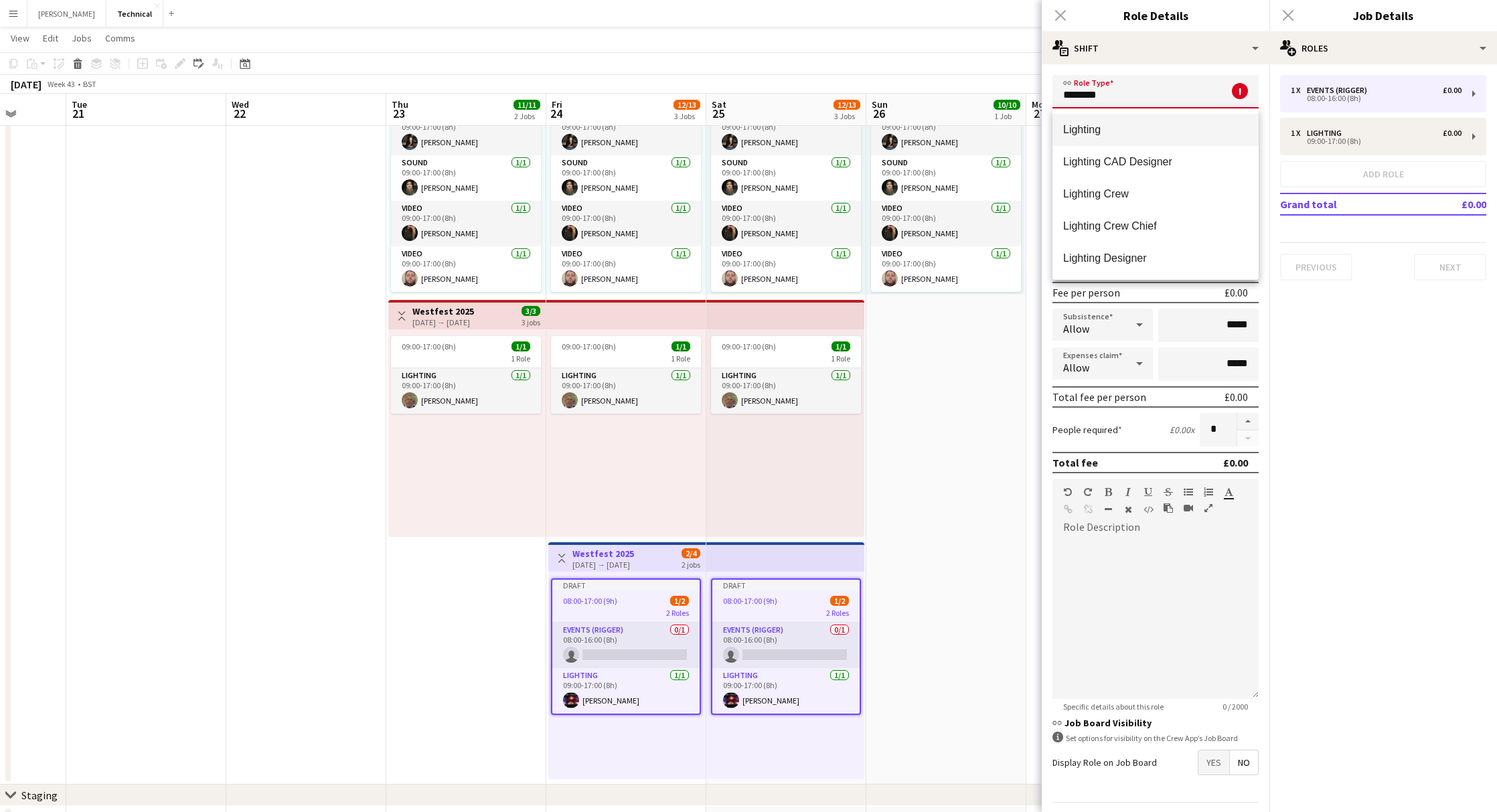
type input "********"
click at [1091, 127] on span "Lighting" at bounding box center [1156, 130] width 185 height 13
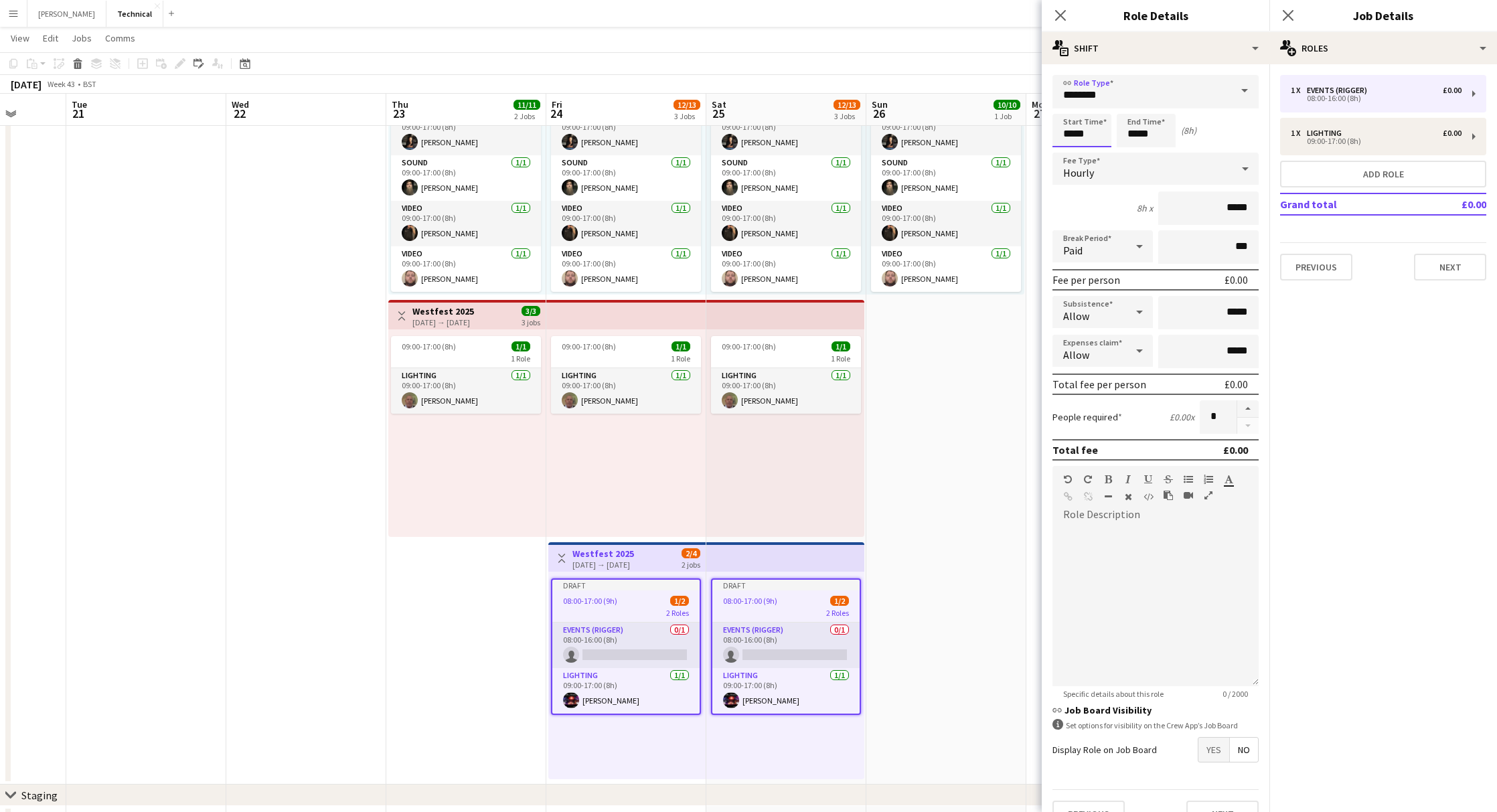
drag, startPoint x: 1091, startPoint y: 136, endPoint x: 992, endPoint y: 119, distance: 100.4
click at [992, 119] on body "Menu Boards Boards Boards All jobs Status Workforce Workforce My Workforce Recr…" at bounding box center [748, 405] width 1497 height 1129
type input "*****"
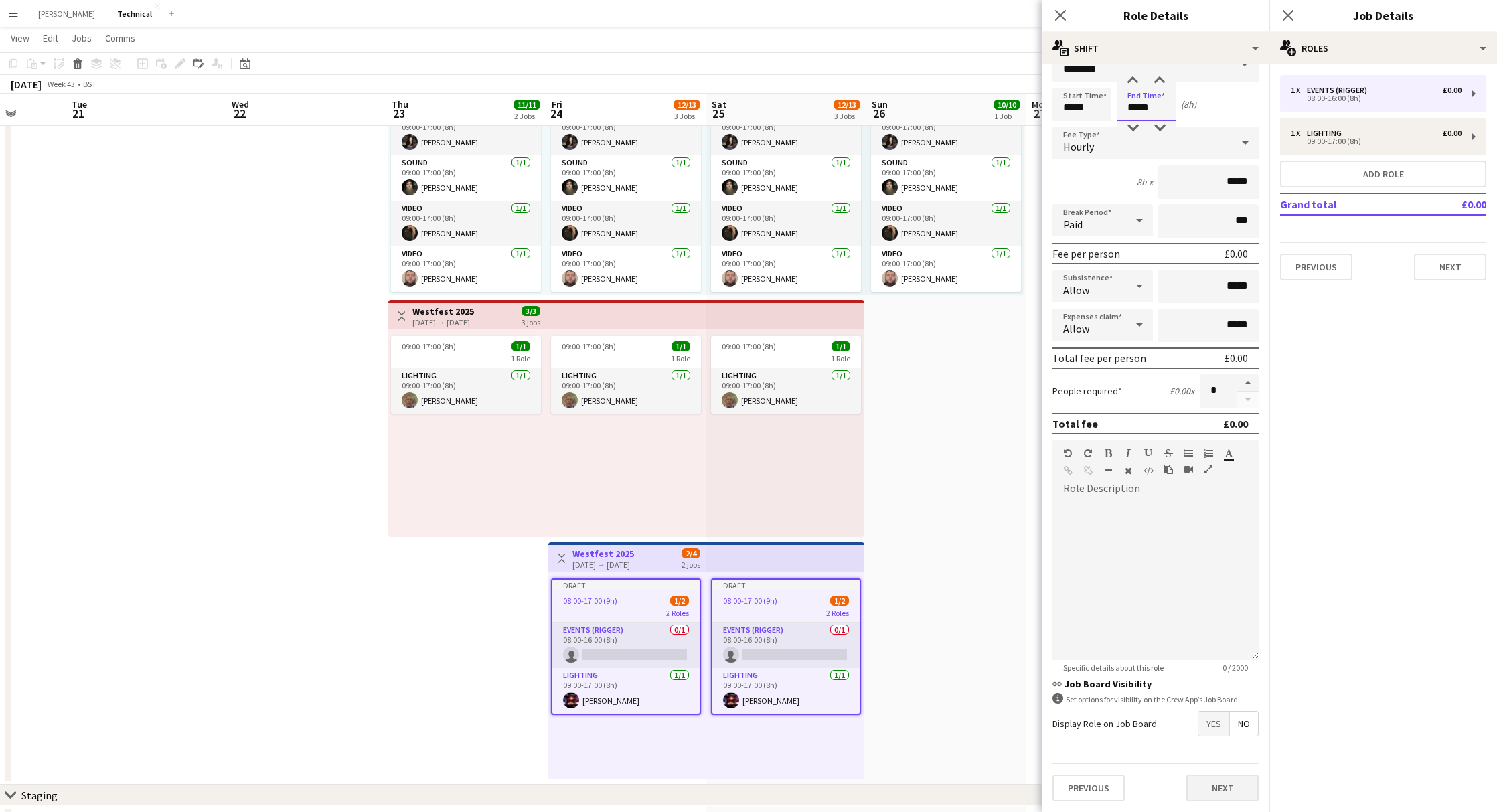
scroll to position [25, 0]
click at [1231, 790] on button "Next" at bounding box center [1222, 789] width 72 height 27
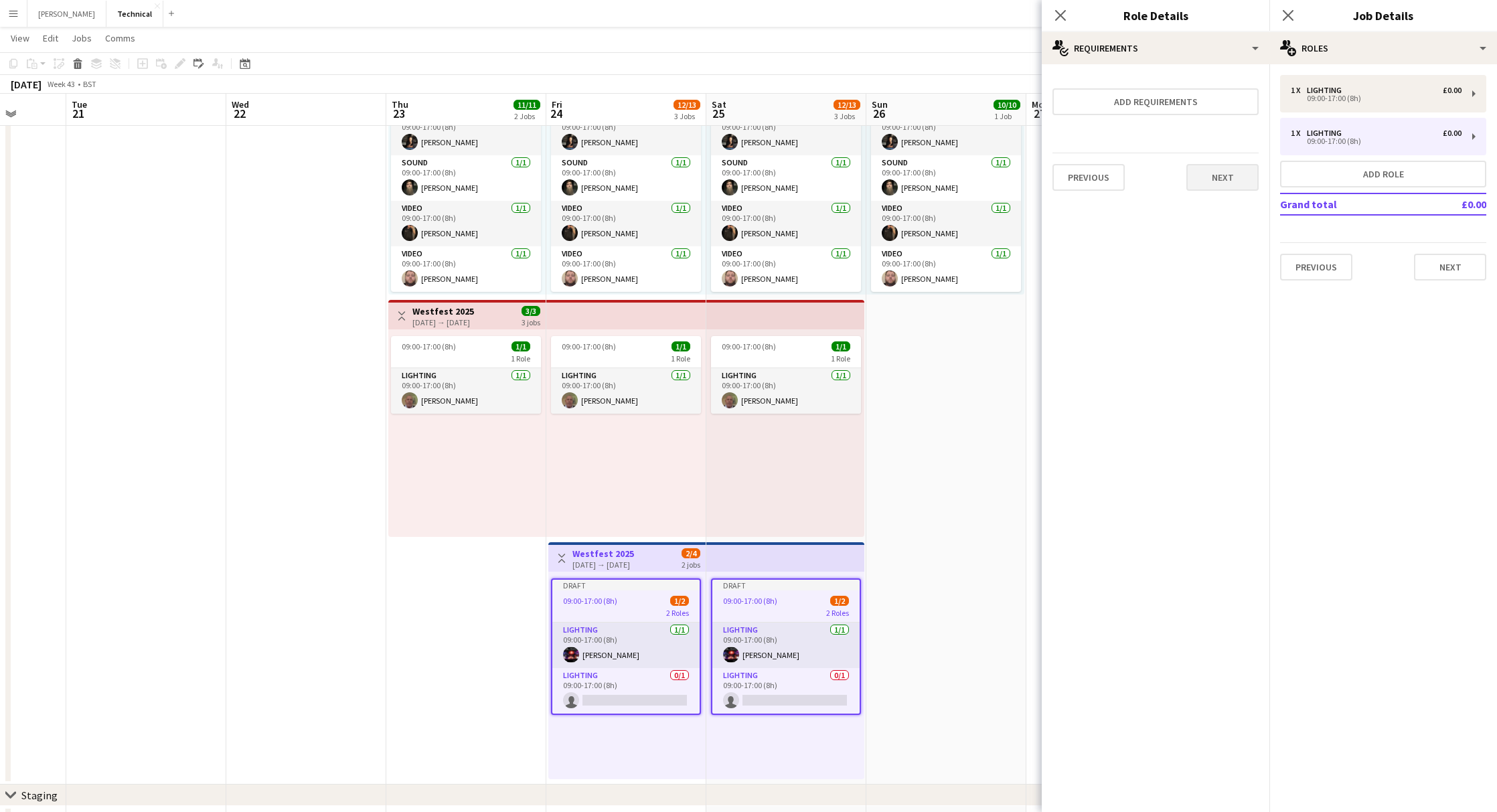
click at [1228, 180] on button "Next" at bounding box center [1222, 177] width 72 height 27
click at [1228, 180] on button "Finish" at bounding box center [1234, 192] width 51 height 27
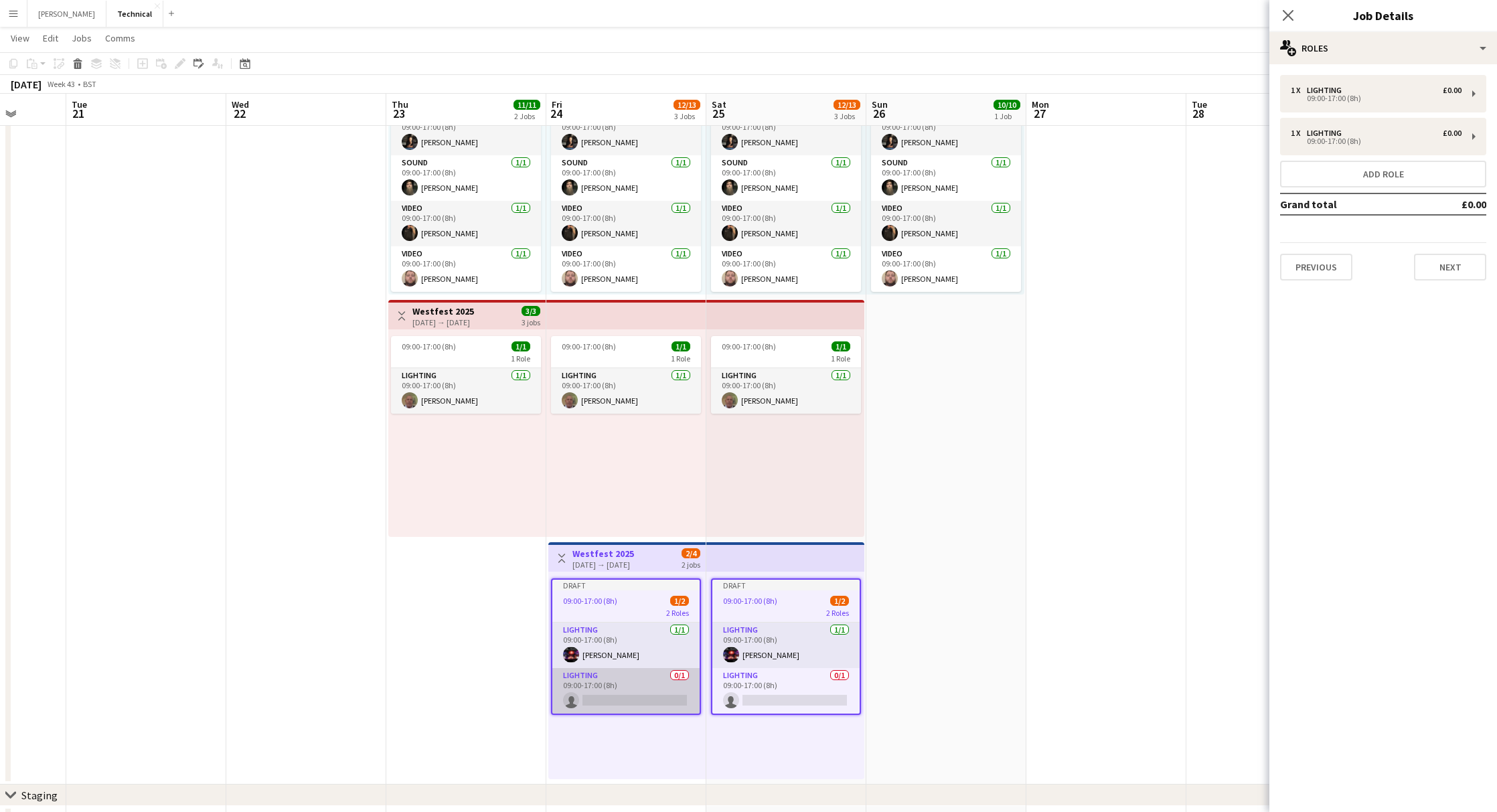
click at [660, 692] on app-card-role "Lighting 0/1 09:00-17:00 (8h) single-neutral-actions" at bounding box center [626, 691] width 147 height 45
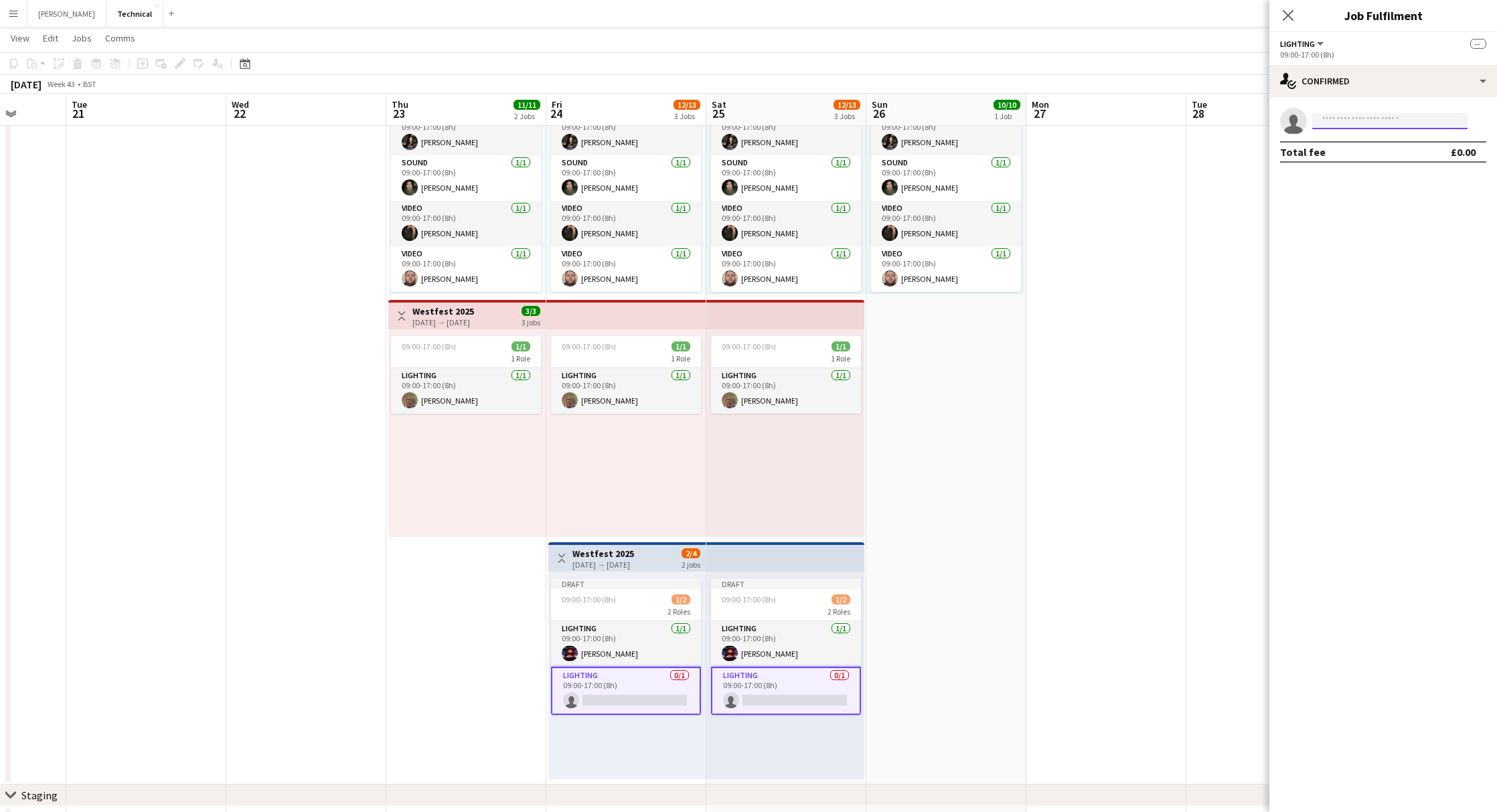
click at [1400, 121] on input at bounding box center [1389, 121] width 155 height 16
type input "****"
click at [1379, 175] on span "[PERSON_NAME] Active" at bounding box center [1389, 172] width 134 height 12
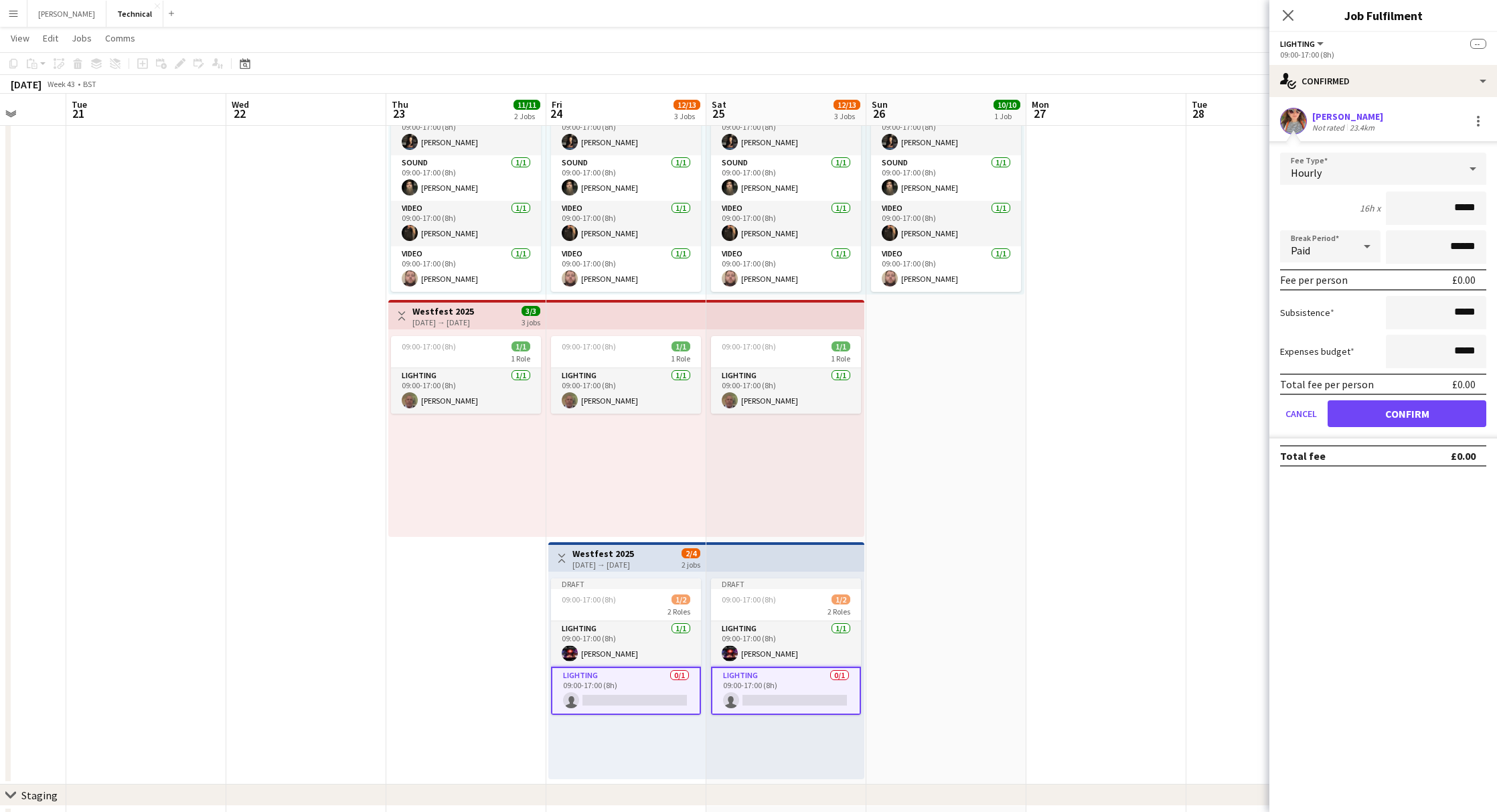
click at [1394, 409] on button "Confirm" at bounding box center [1407, 414] width 159 height 27
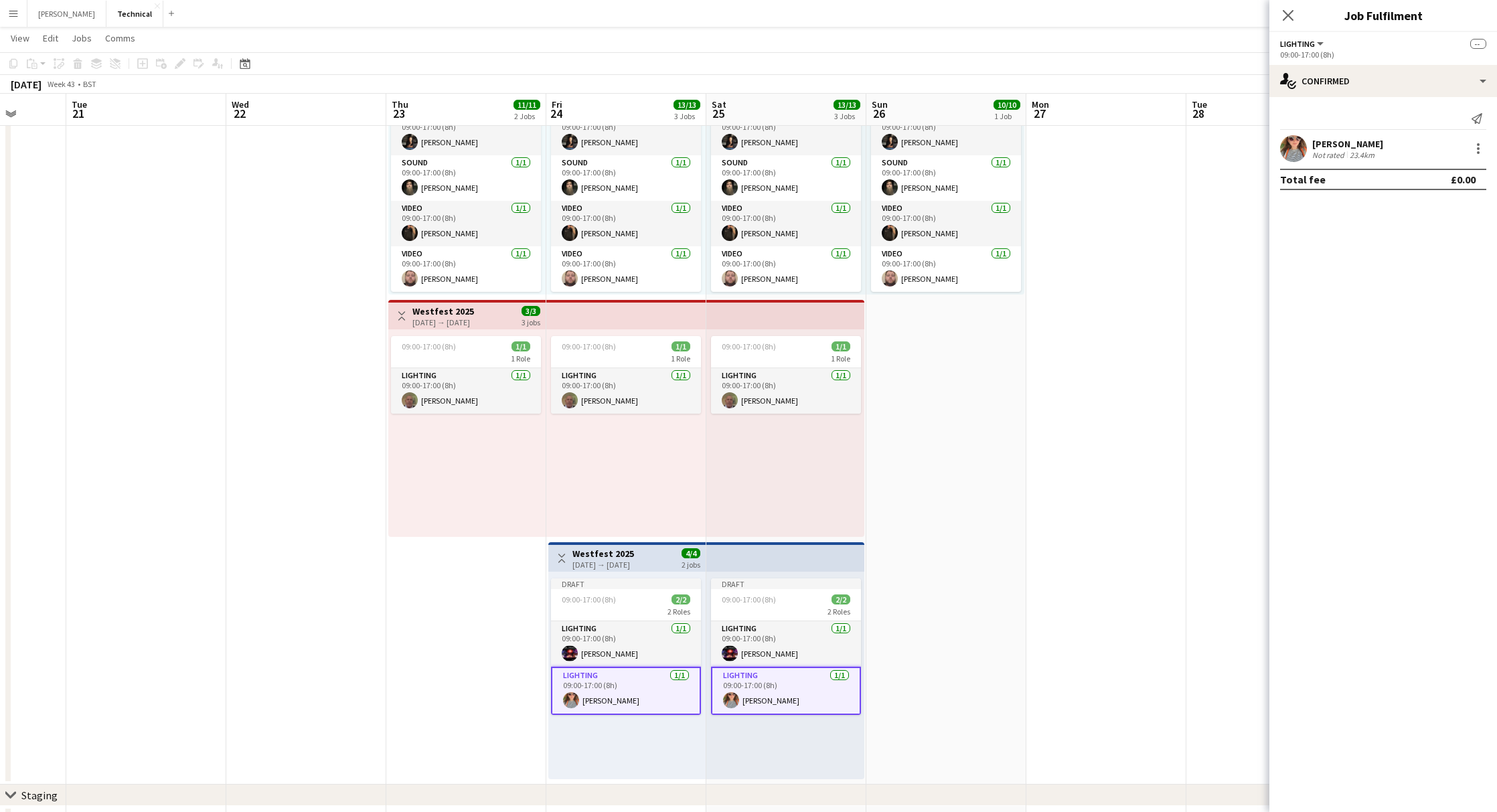
drag, startPoint x: 1283, startPoint y: 12, endPoint x: 1294, endPoint y: 42, distance: 32.0
click at [1284, 12] on icon "Close pop-in" at bounding box center [1288, 15] width 11 height 11
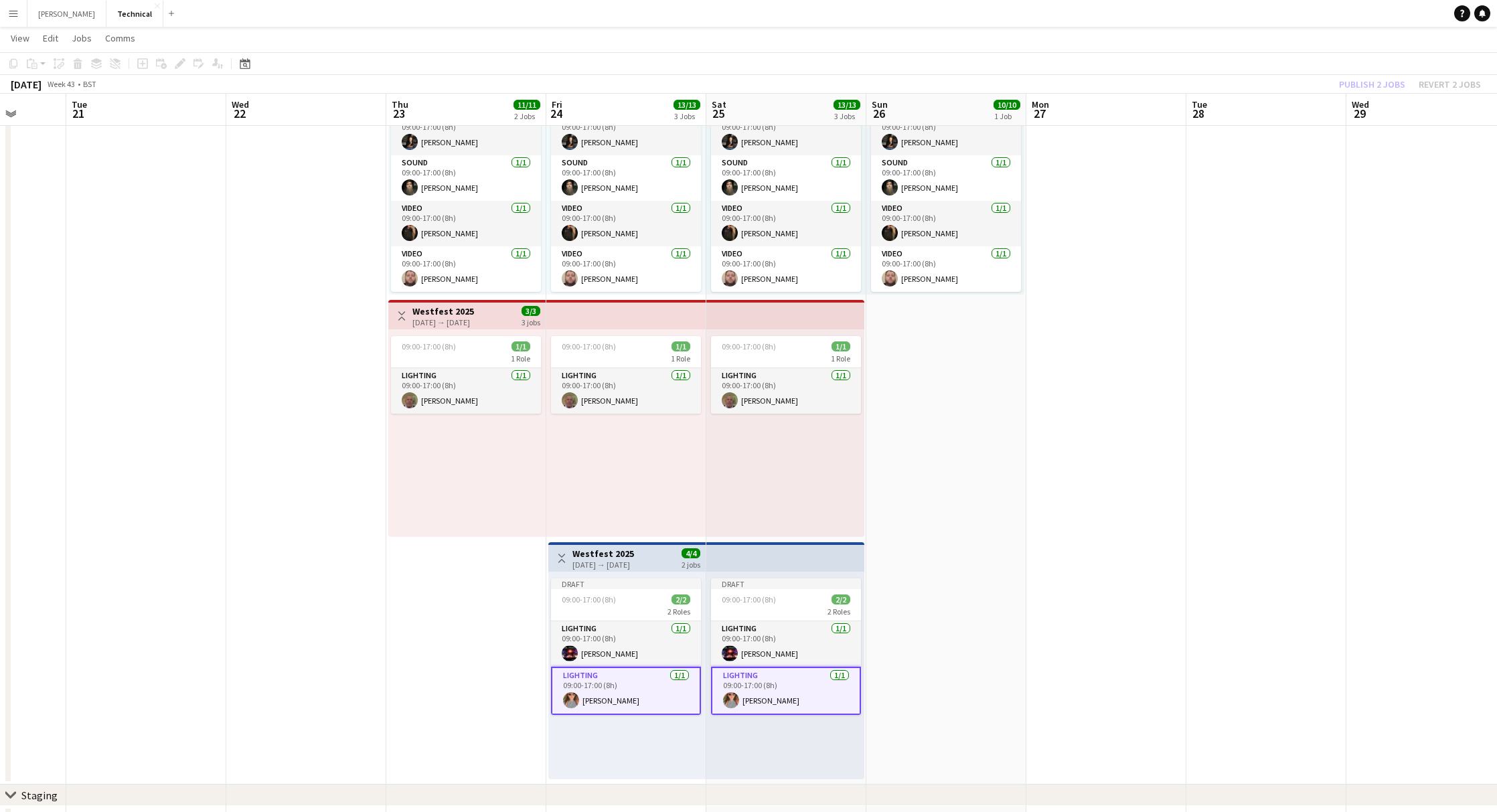
click at [611, 556] on h3 "Westfest 2025" at bounding box center [603, 554] width 61 height 12
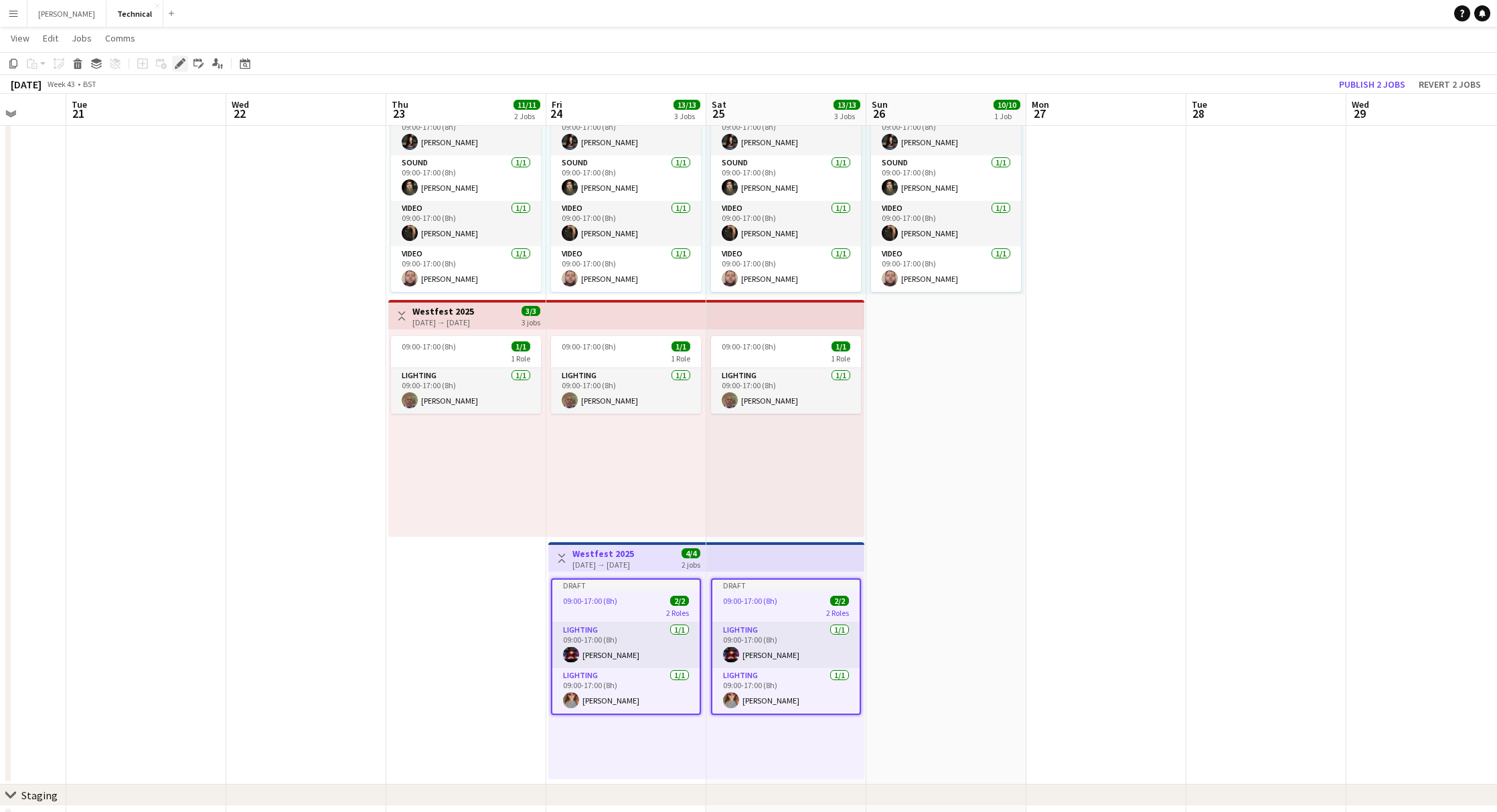
click at [178, 68] on icon "Edit" at bounding box center [180, 64] width 11 height 11
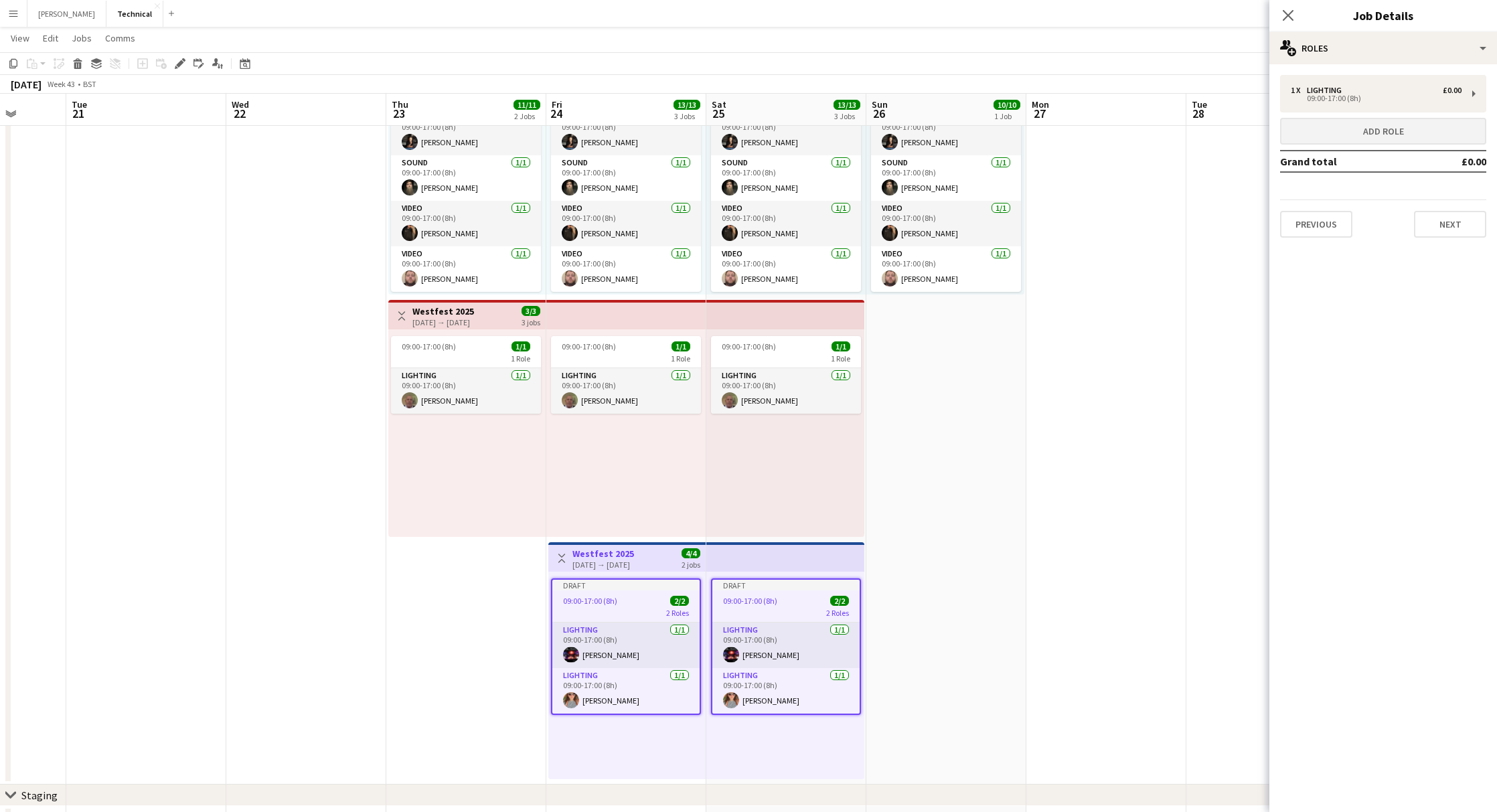
click at [1345, 133] on button "Add role" at bounding box center [1383, 131] width 206 height 27
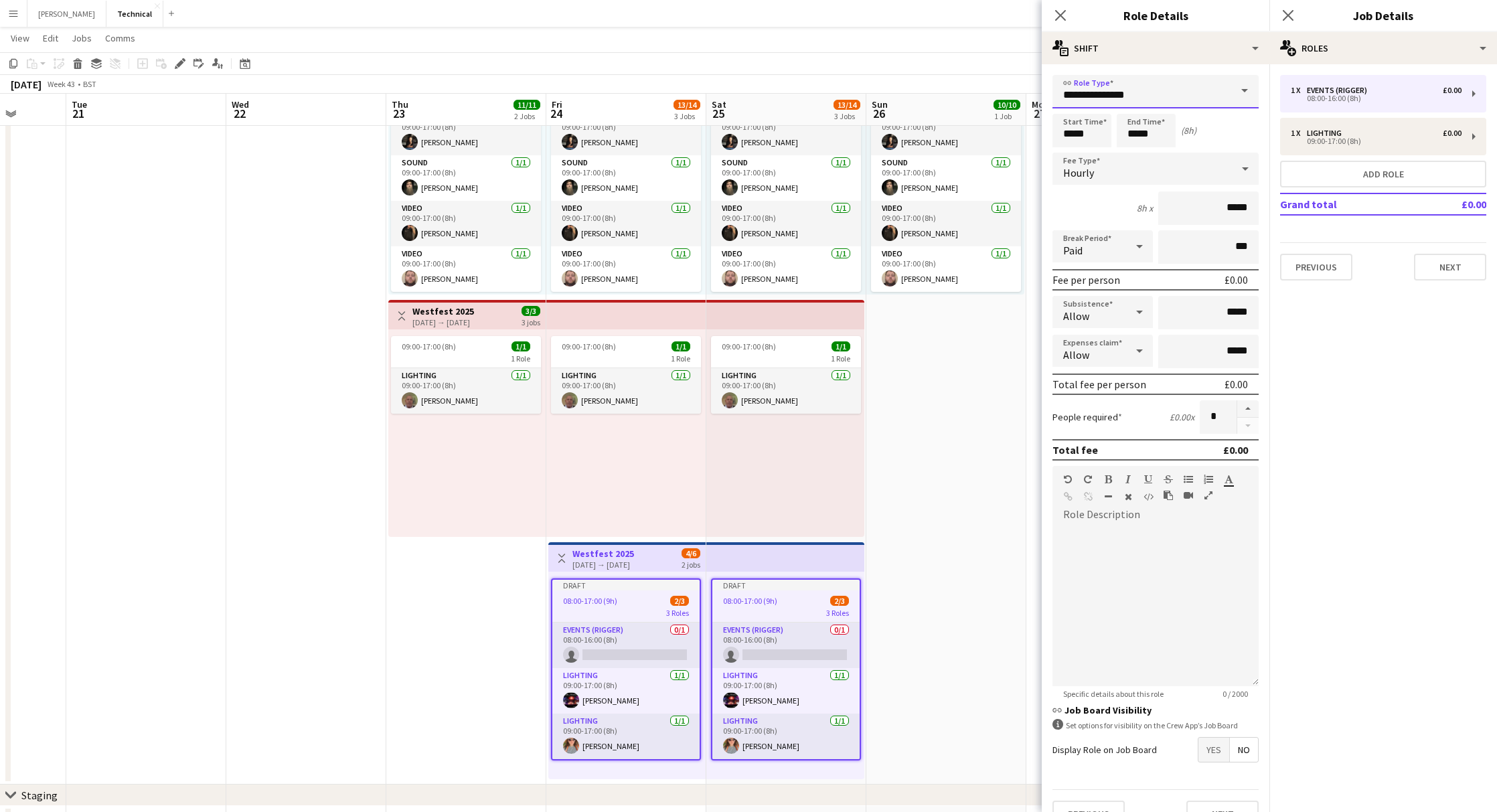
drag, startPoint x: 1141, startPoint y: 104, endPoint x: 971, endPoint y: 84, distance: 171.2
click at [971, 84] on body "Menu Boards Boards Boards All jobs Status Workforce Workforce My Workforce Recr…" at bounding box center [748, 405] width 1497 height 1129
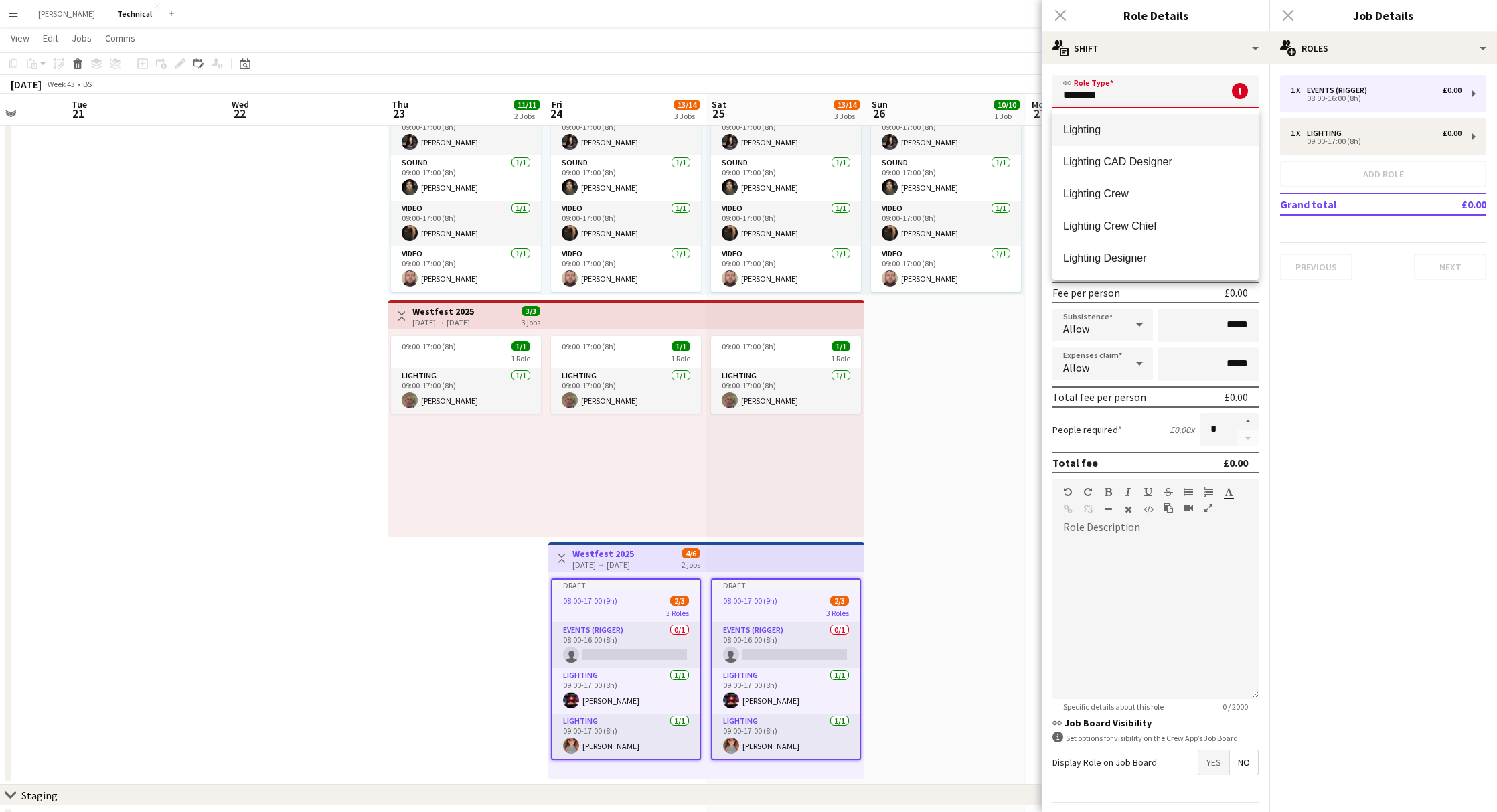
click at [1091, 125] on span "Lighting" at bounding box center [1156, 130] width 185 height 13
type input "********"
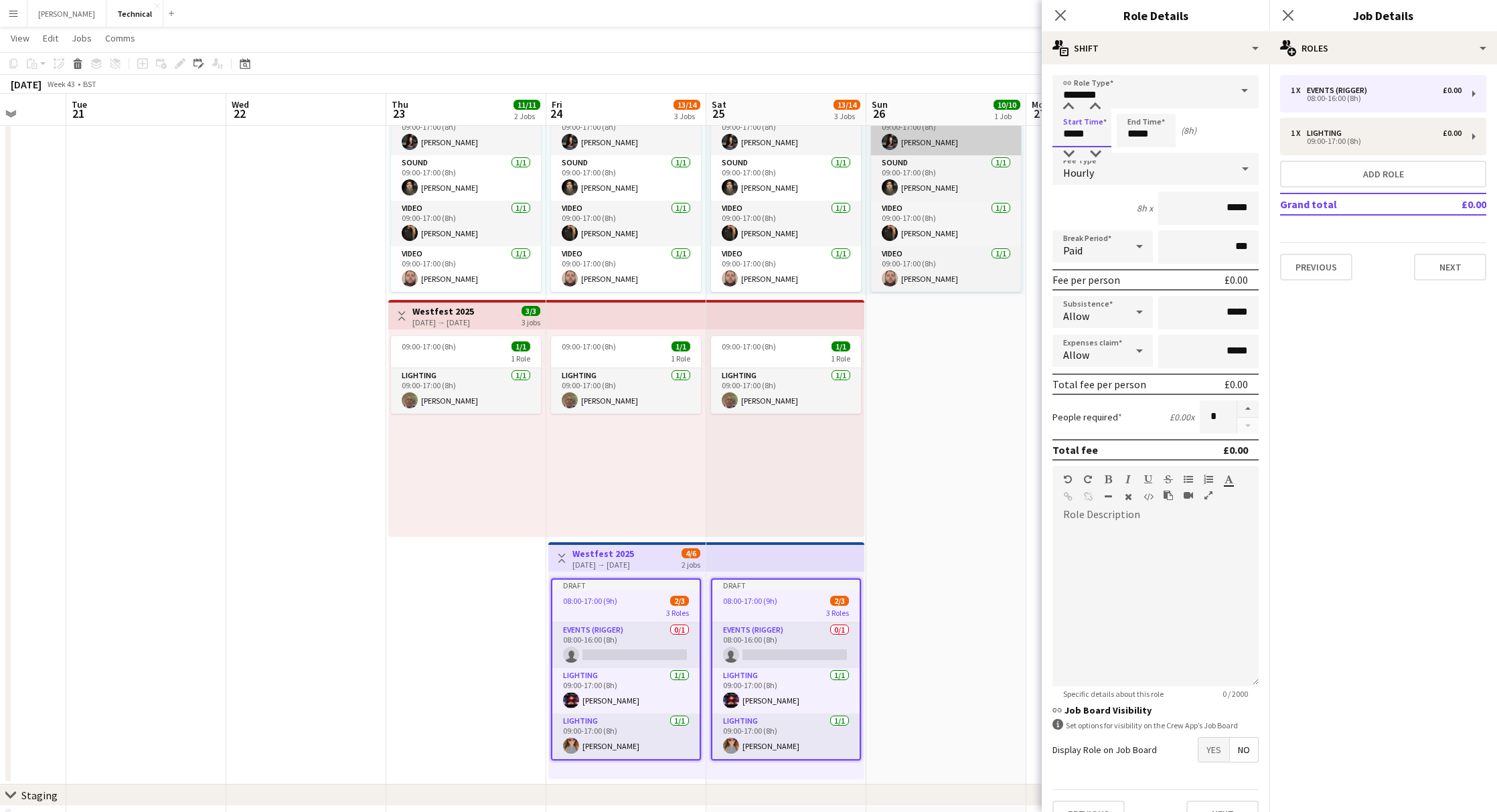
drag, startPoint x: 1087, startPoint y: 134, endPoint x: 994, endPoint y: 125, distance: 93.4
click at [994, 125] on body "Menu Boards Boards Boards All jobs Status Workforce Workforce My Workforce Recr…" at bounding box center [748, 405] width 1497 height 1129
type input "*****"
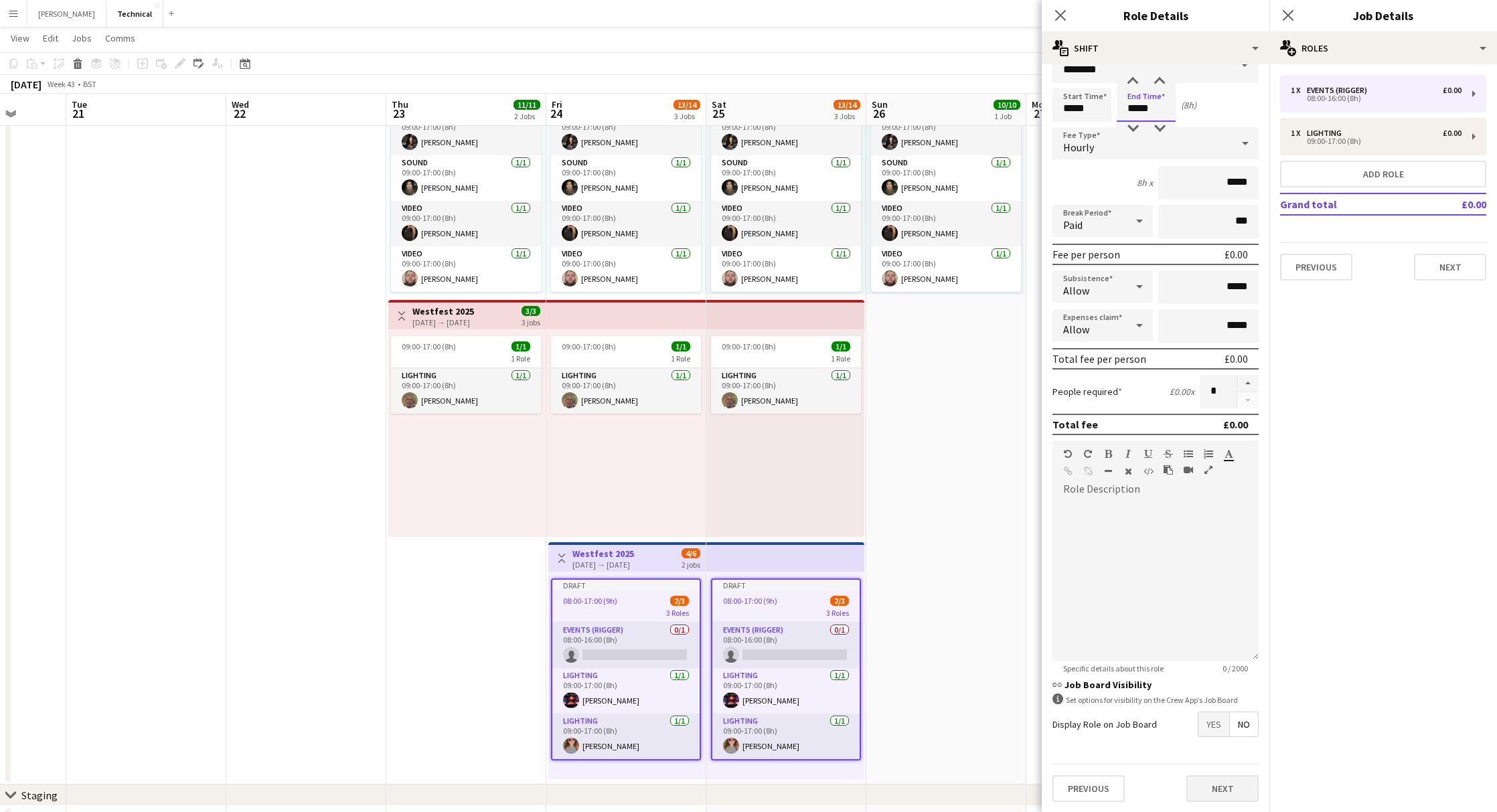
scroll to position [25, 0]
click at [1197, 777] on button "Next" at bounding box center [1222, 789] width 72 height 27
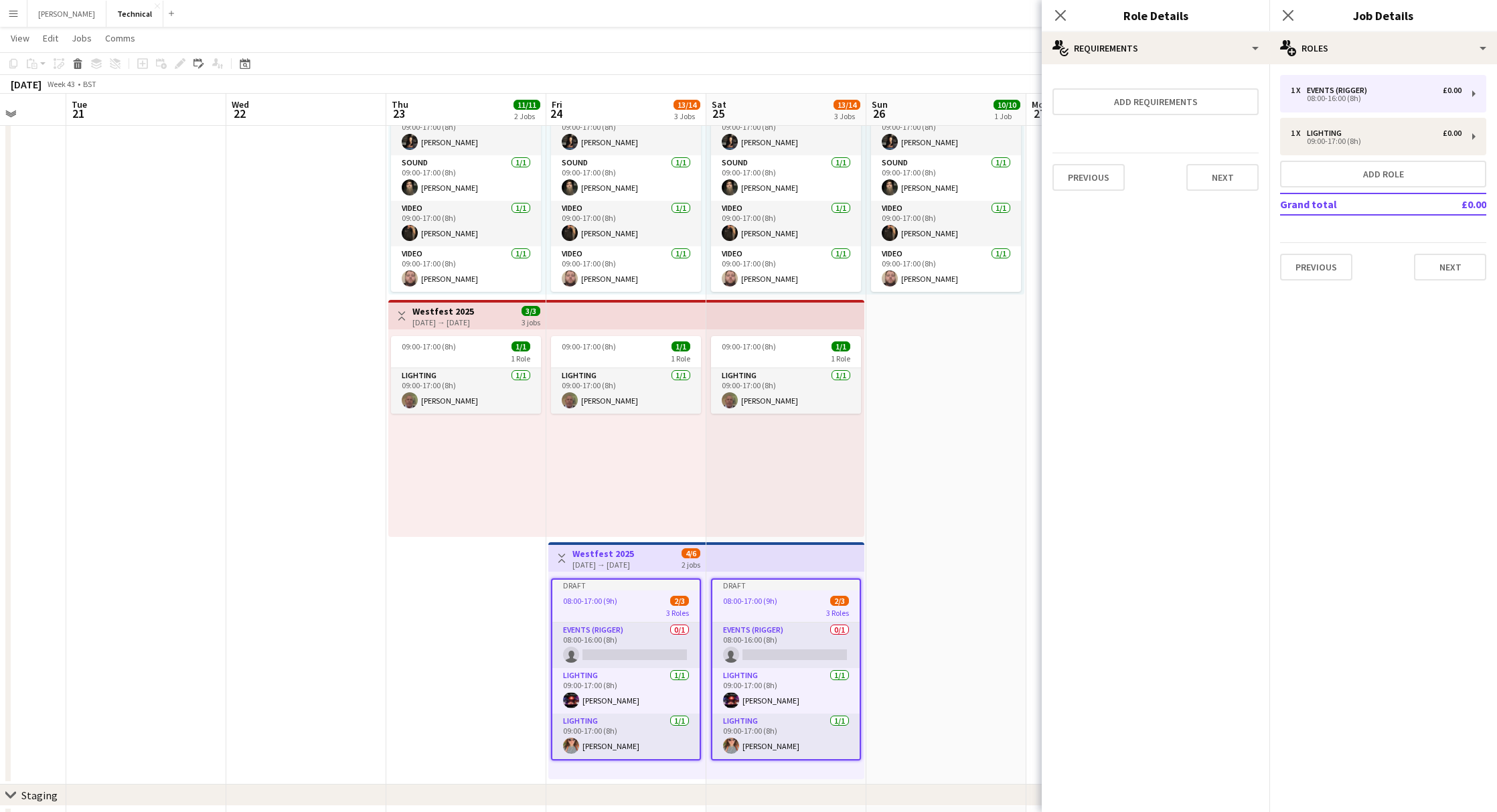
scroll to position [0, 0]
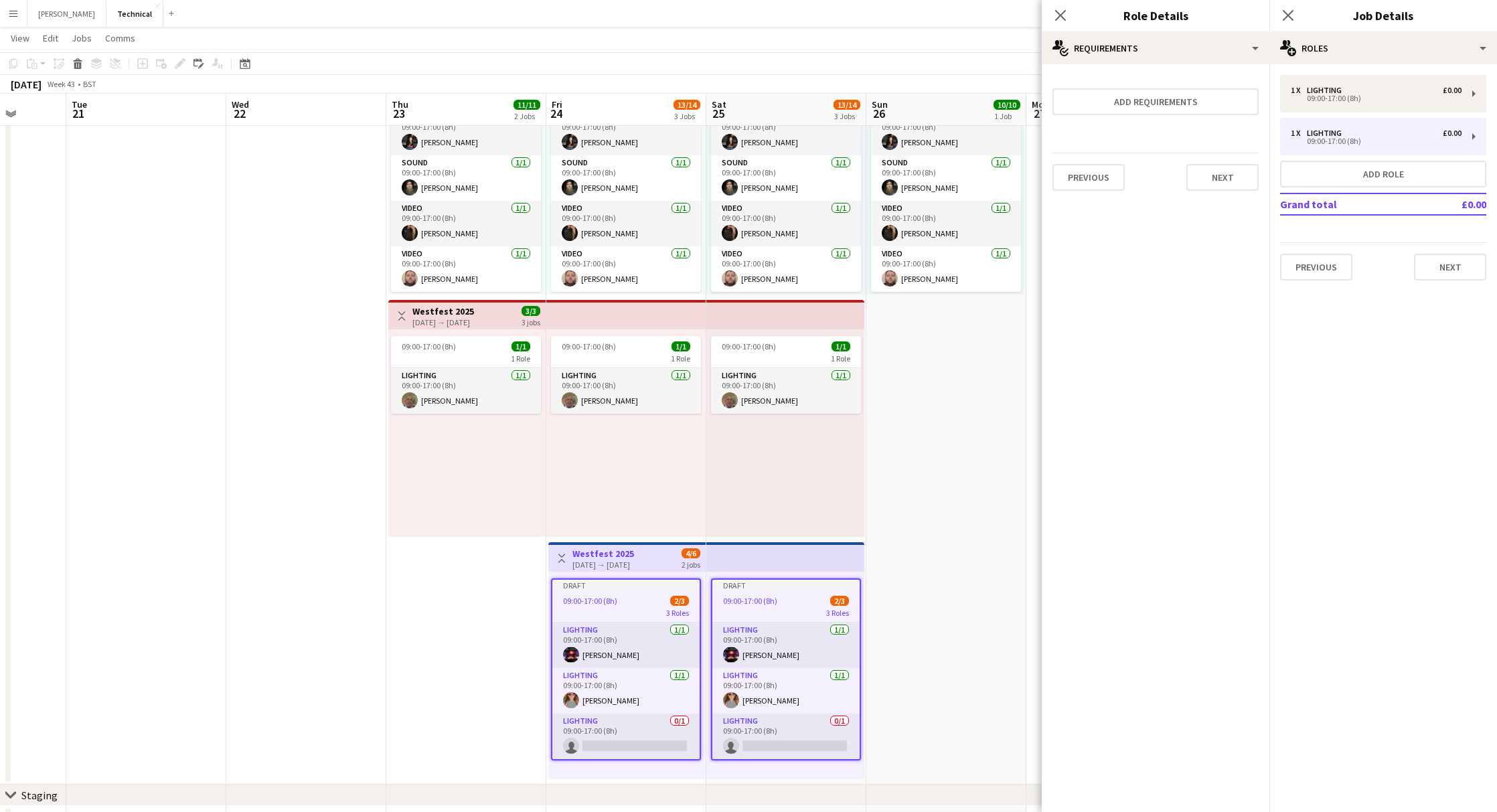
click at [1210, 191] on div "Previous Next" at bounding box center [1156, 177] width 206 height 49
click at [1210, 183] on button "Next" at bounding box center [1222, 177] width 72 height 27
click at [1232, 179] on button "Finish" at bounding box center [1234, 192] width 51 height 27
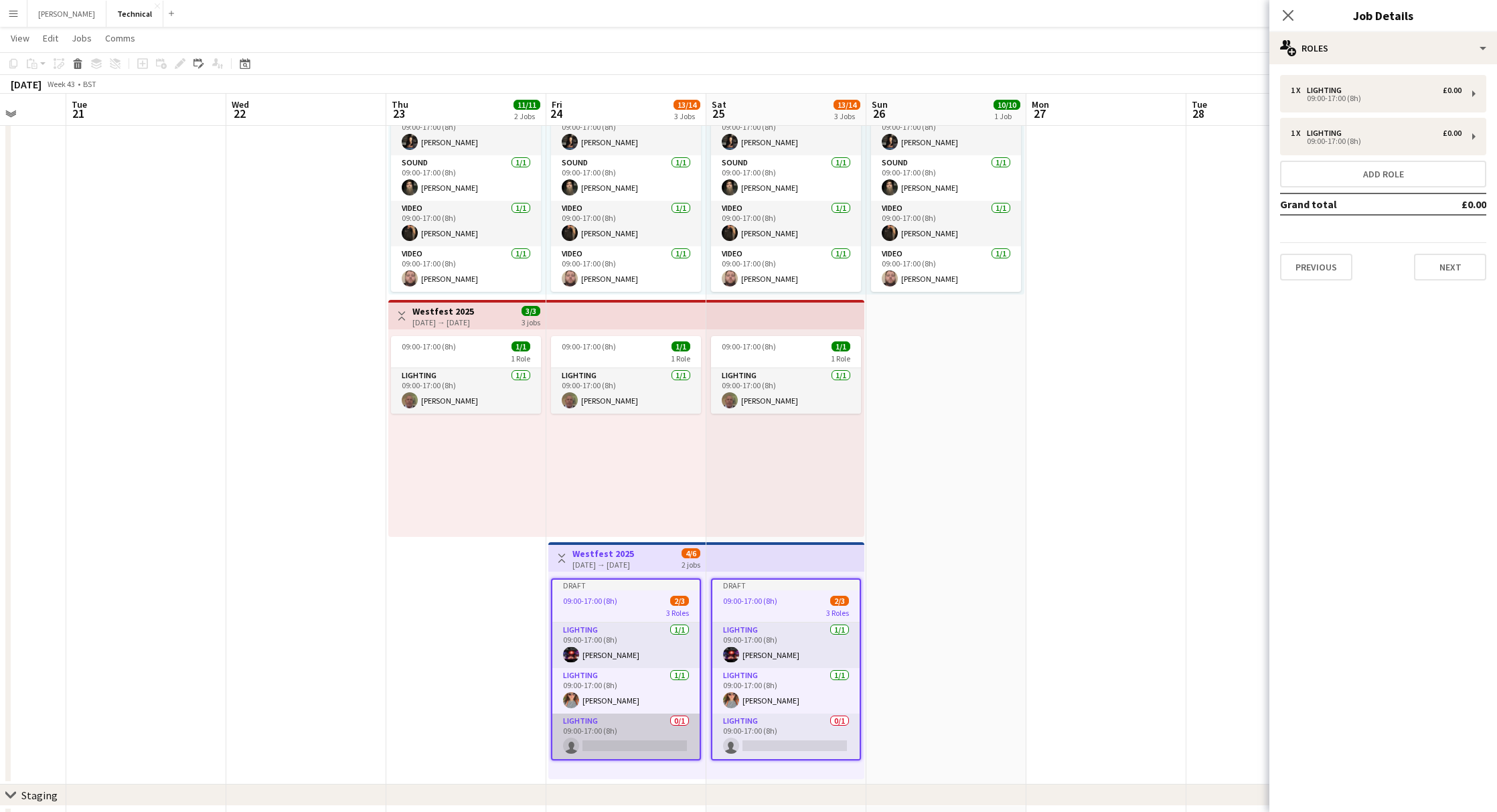
click at [605, 741] on app-card-role "Lighting 0/1 09:00-17:00 (8h) single-neutral-actions" at bounding box center [626, 736] width 147 height 45
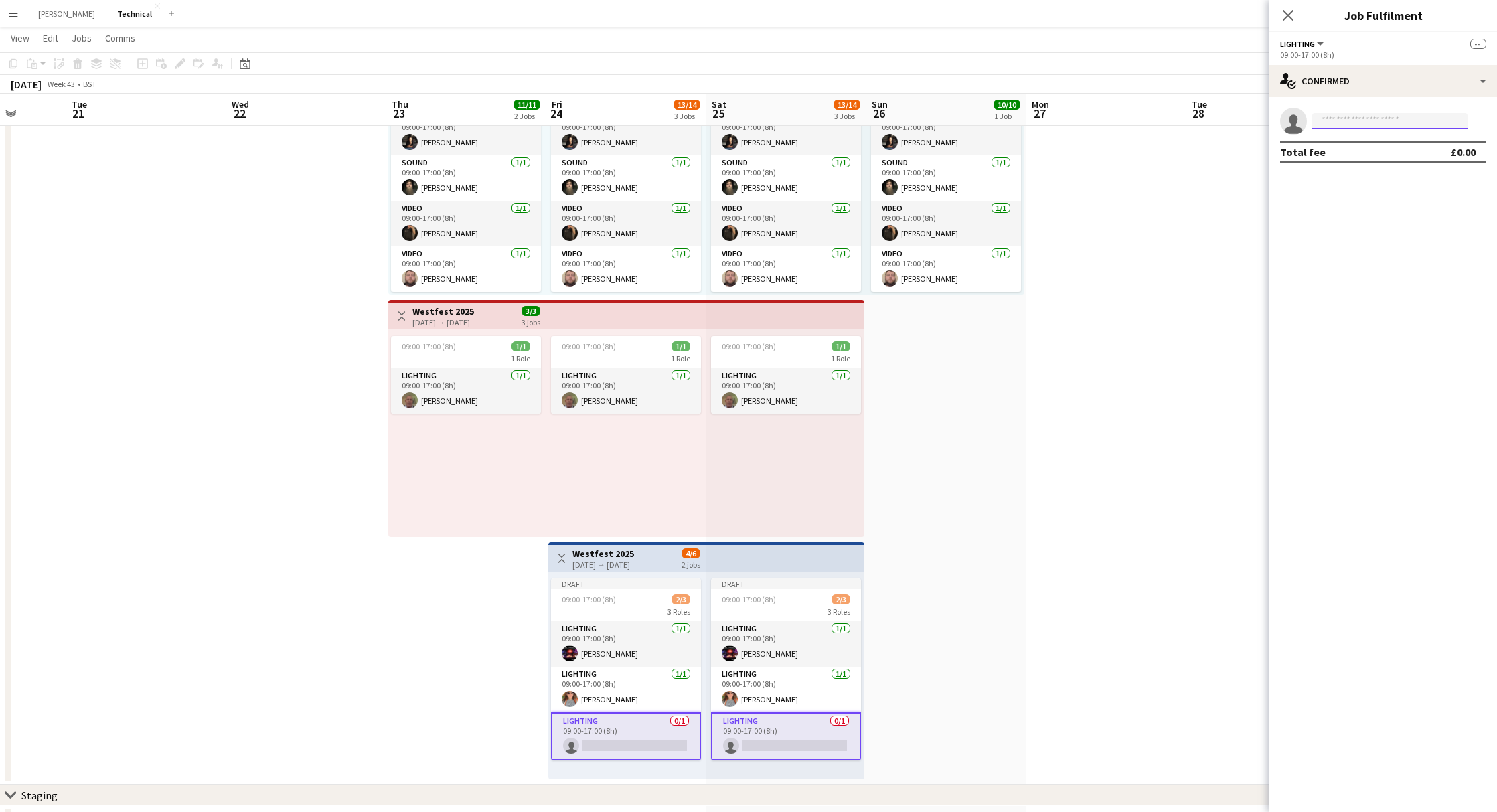
click at [1345, 124] on input at bounding box center [1389, 121] width 155 height 16
type input "*"
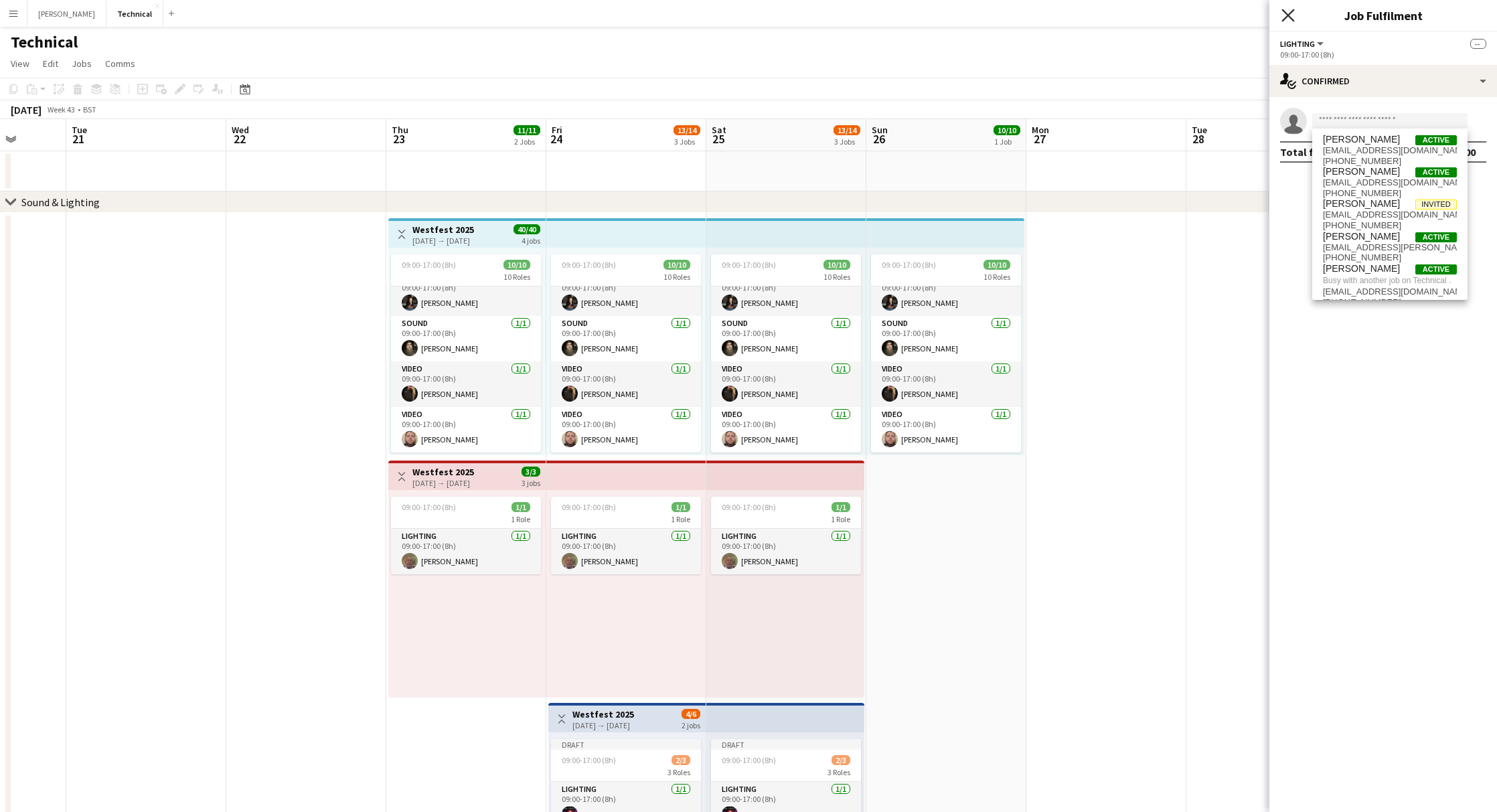
click at [1286, 22] on icon "Close pop-in" at bounding box center [1288, 15] width 13 height 13
